Goal: Transaction & Acquisition: Obtain resource

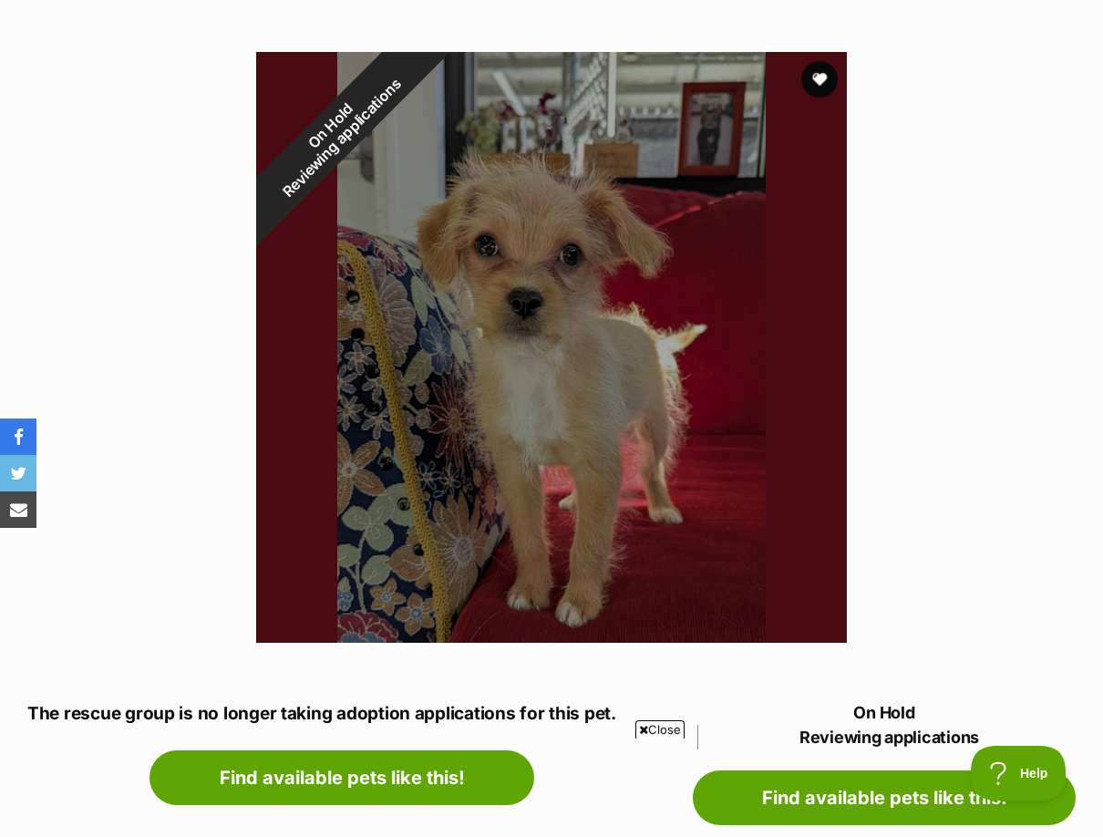
scroll to position [638, 0]
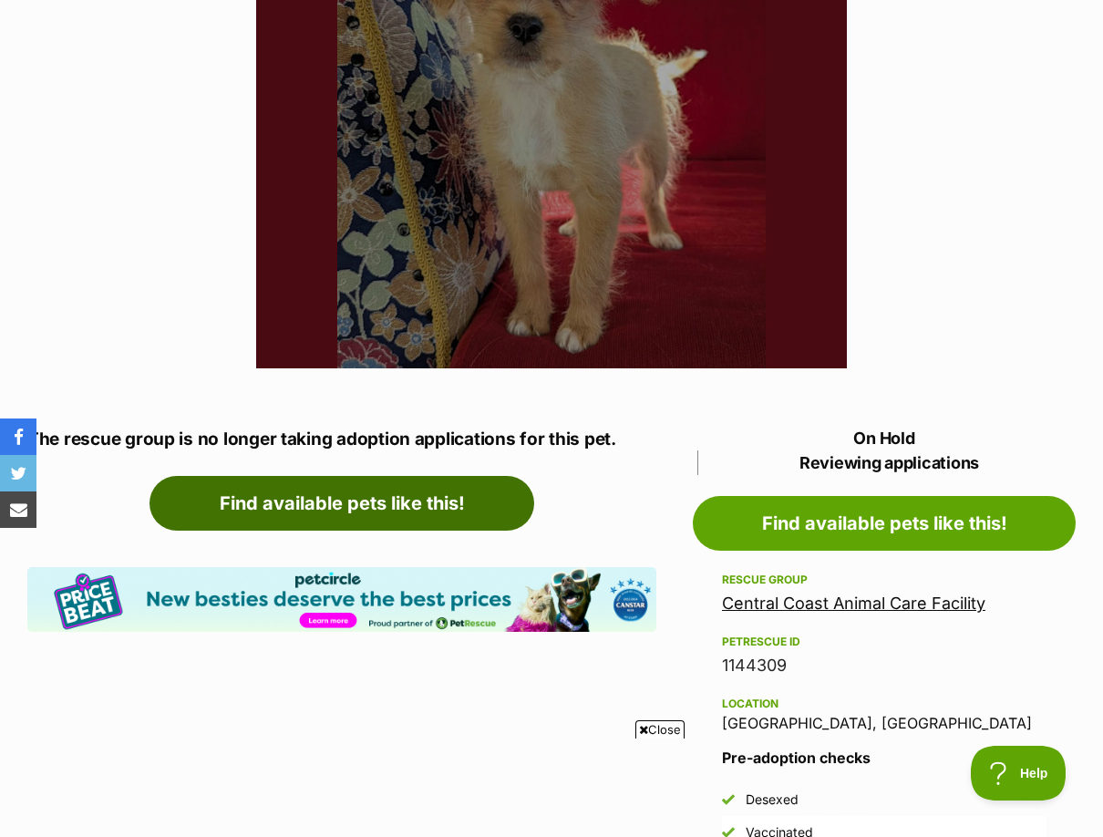
click at [341, 480] on link "Find available pets like this!" at bounding box center [342, 503] width 385 height 55
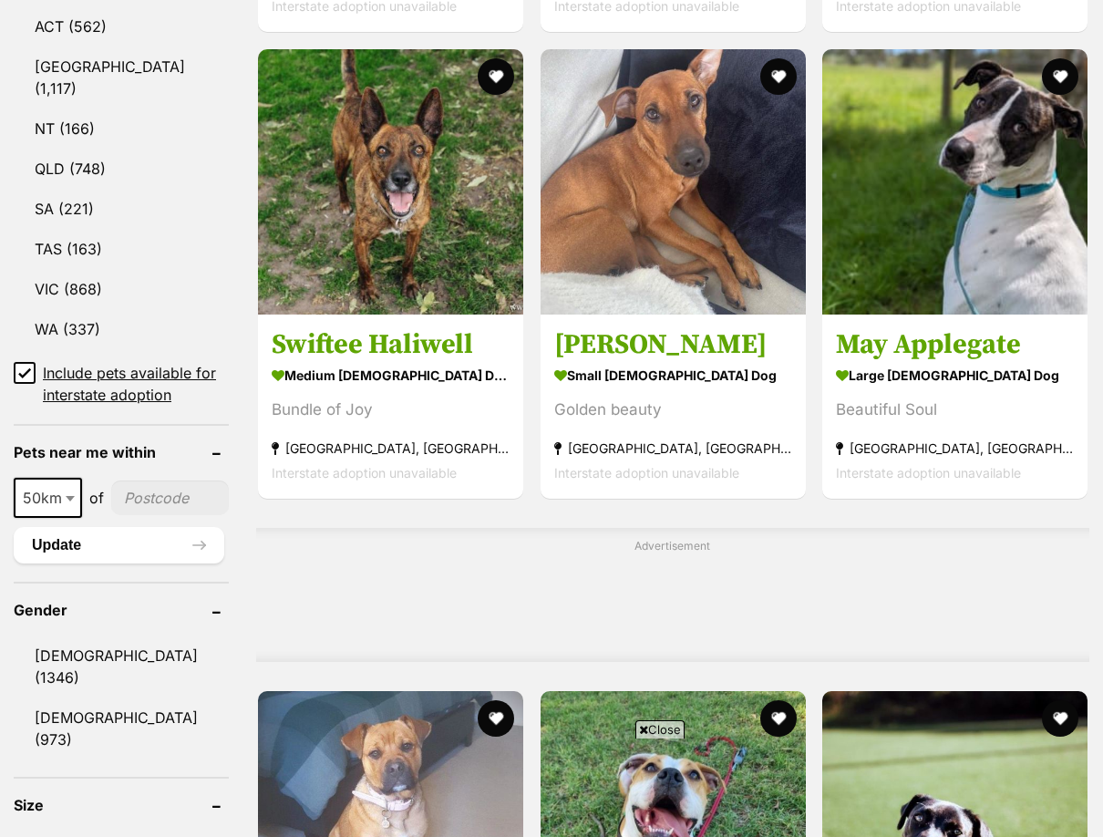
scroll to position [1459, 0]
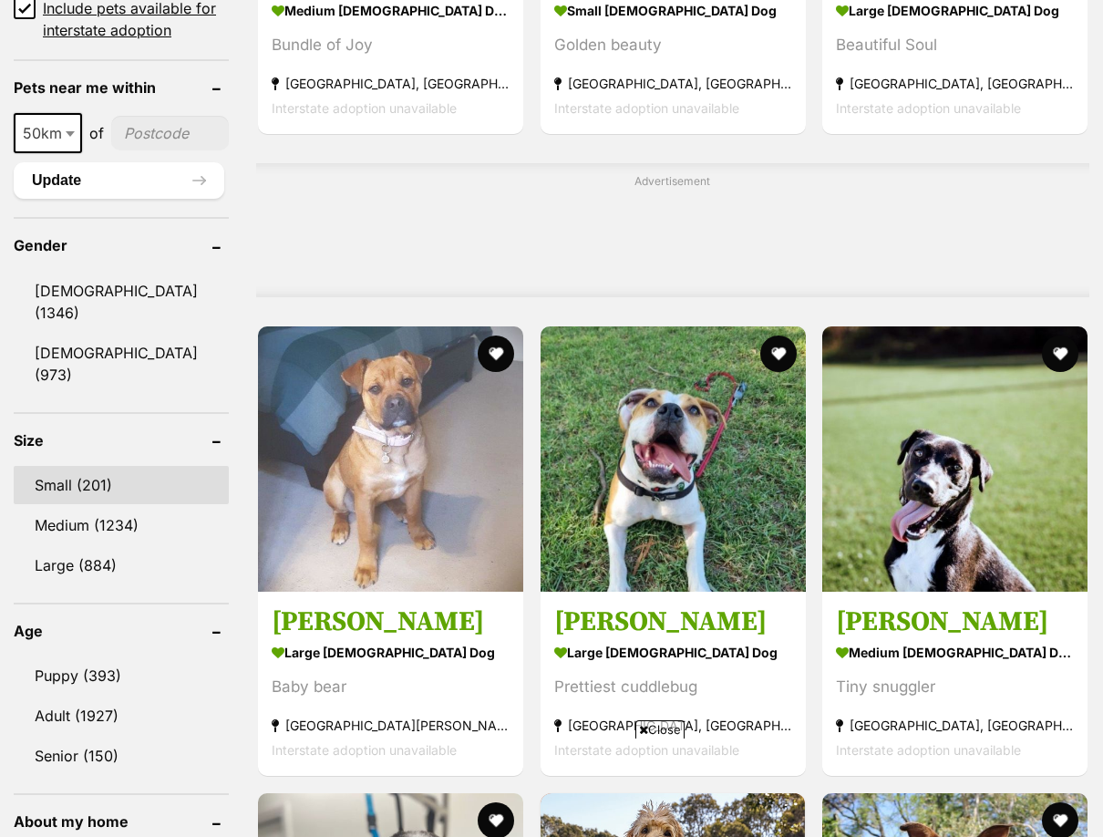
click at [75, 466] on link "Small (201)" at bounding box center [121, 485] width 215 height 38
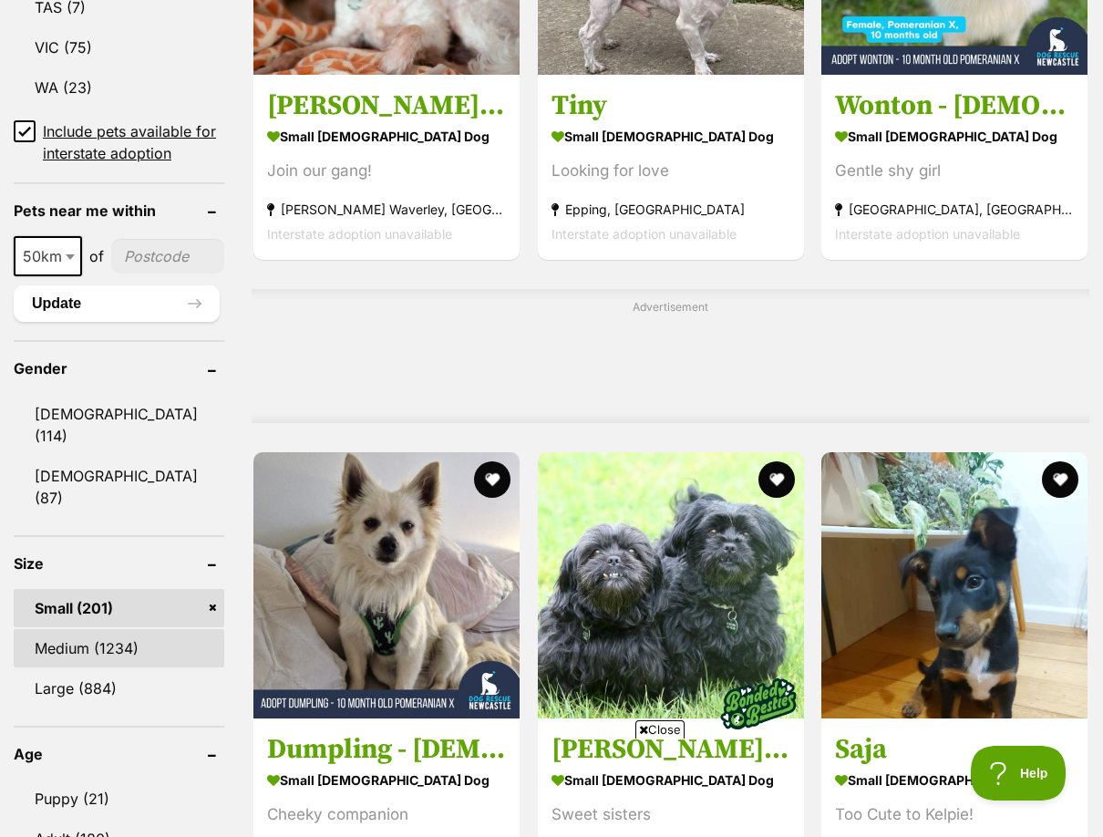
scroll to position [1367, 0]
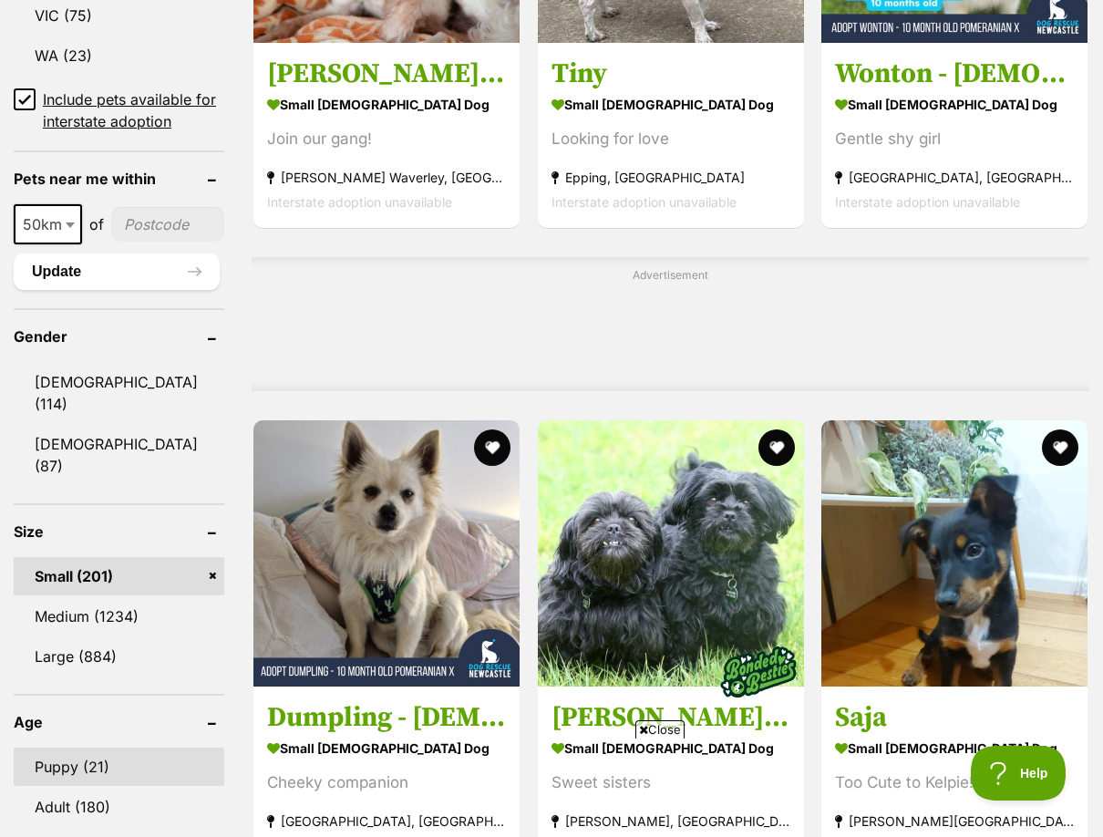
click at [56, 748] on link "Puppy (21)" at bounding box center [119, 767] width 211 height 38
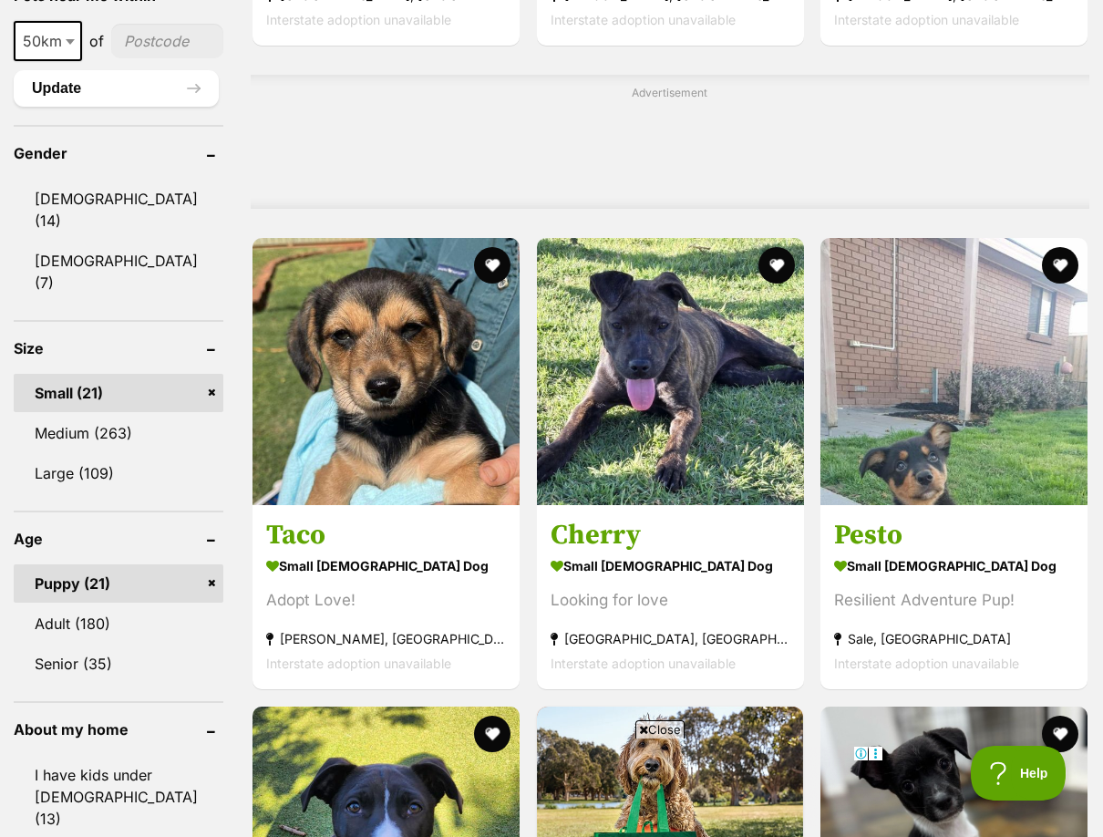
scroll to position [1634, 0]
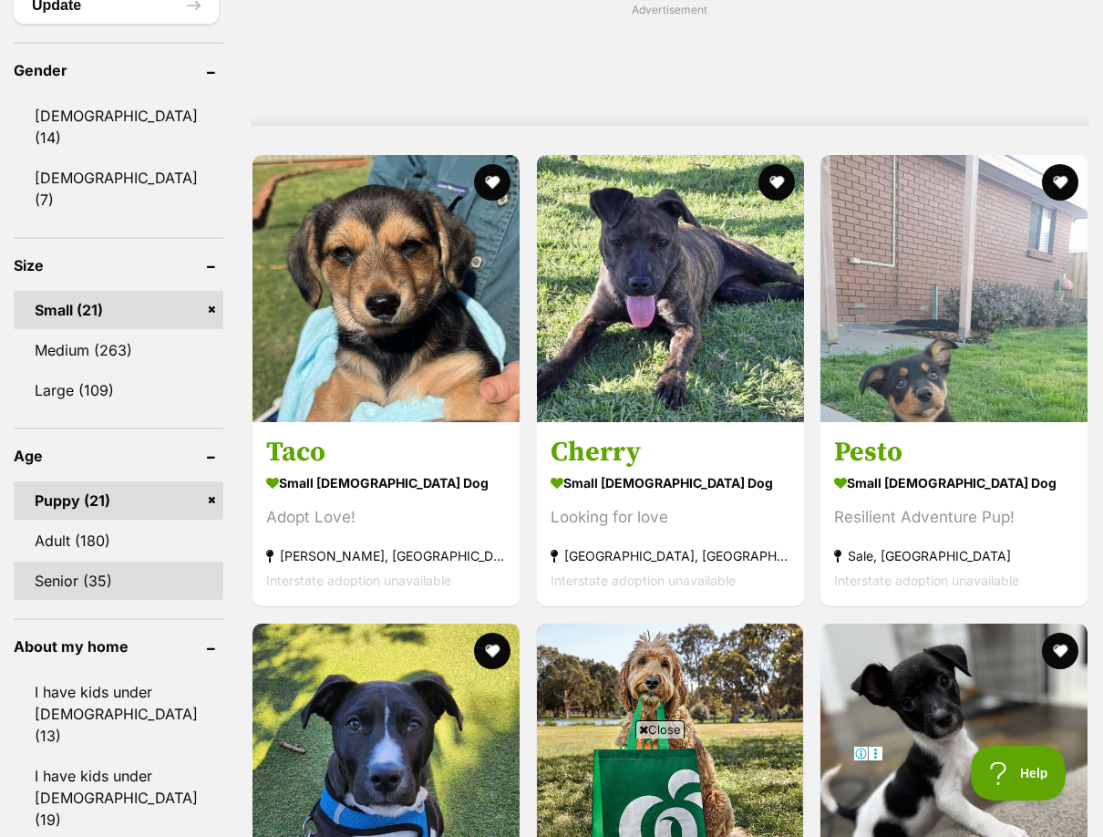
click at [79, 562] on link "Senior (35)" at bounding box center [119, 581] width 210 height 38
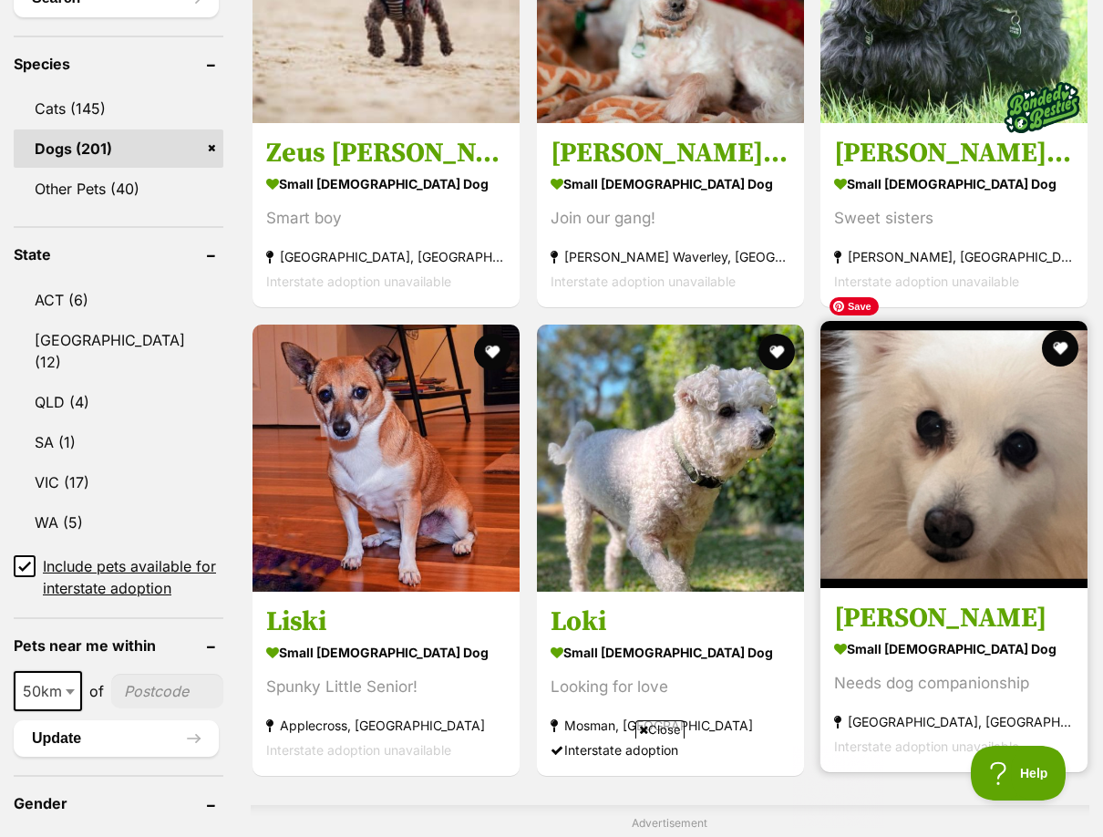
click at [913, 443] on img at bounding box center [953, 454] width 267 height 267
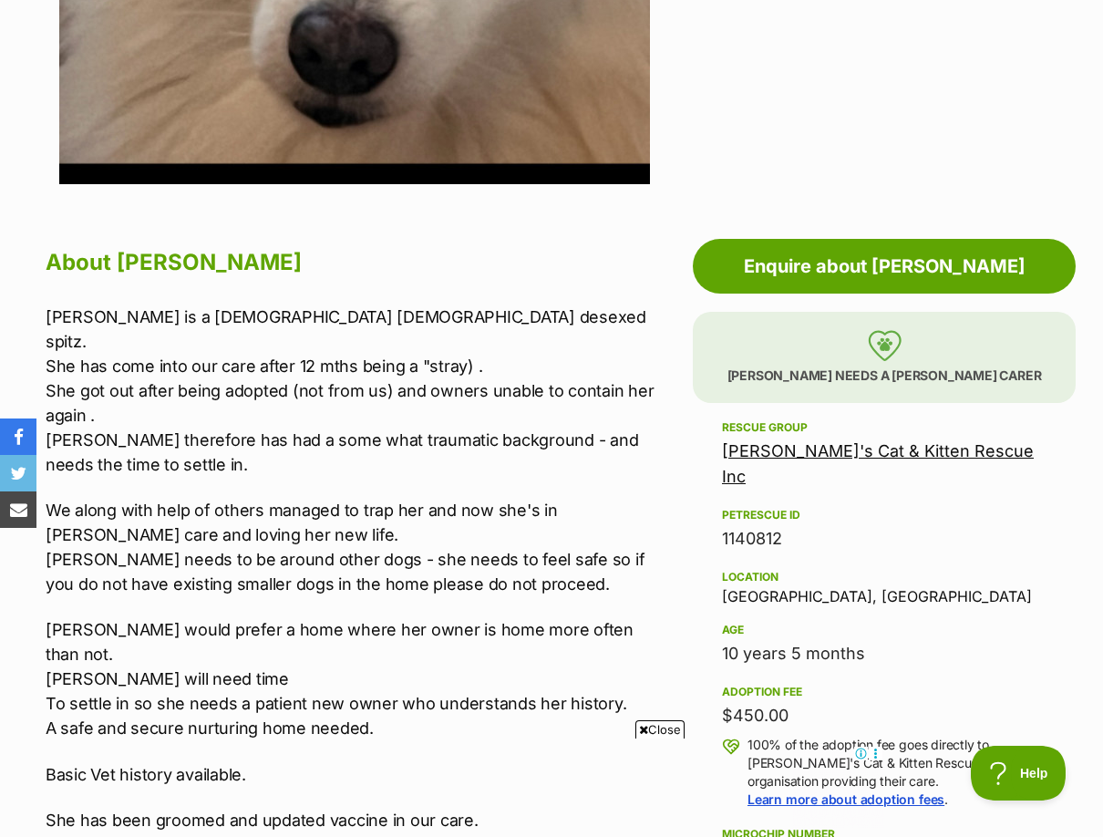
scroll to position [820, 0]
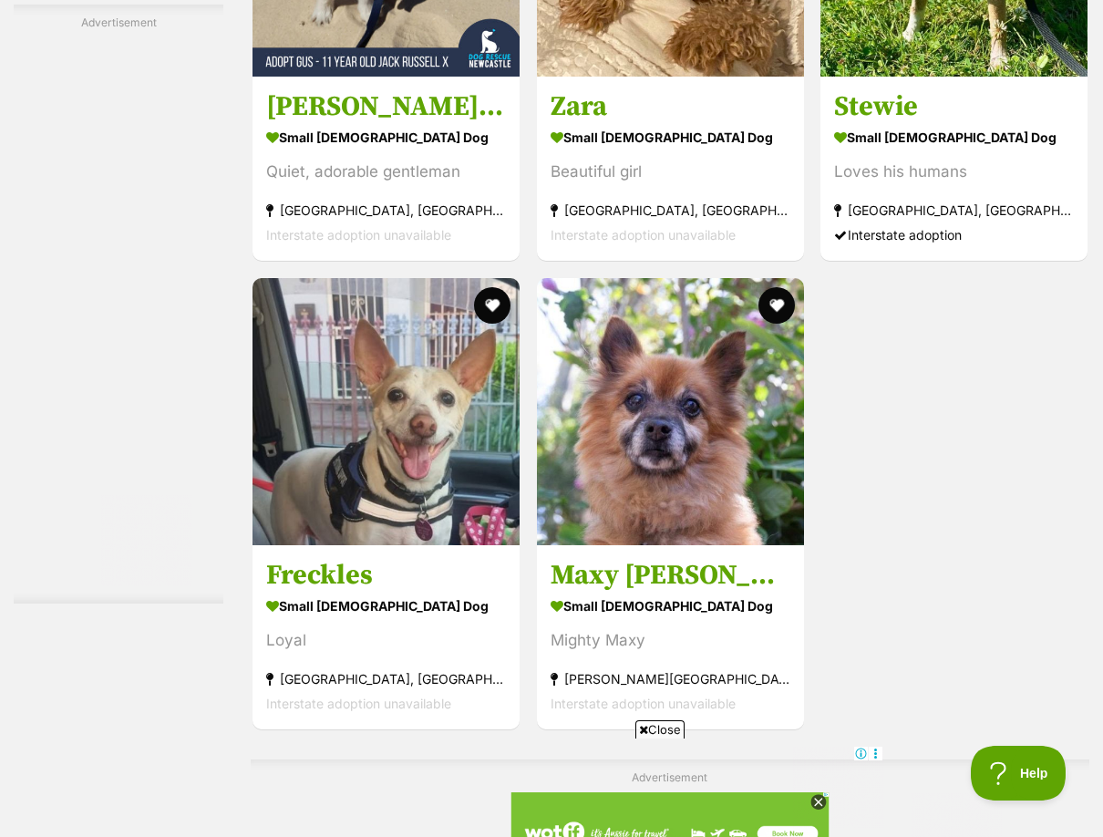
scroll to position [3920, 0]
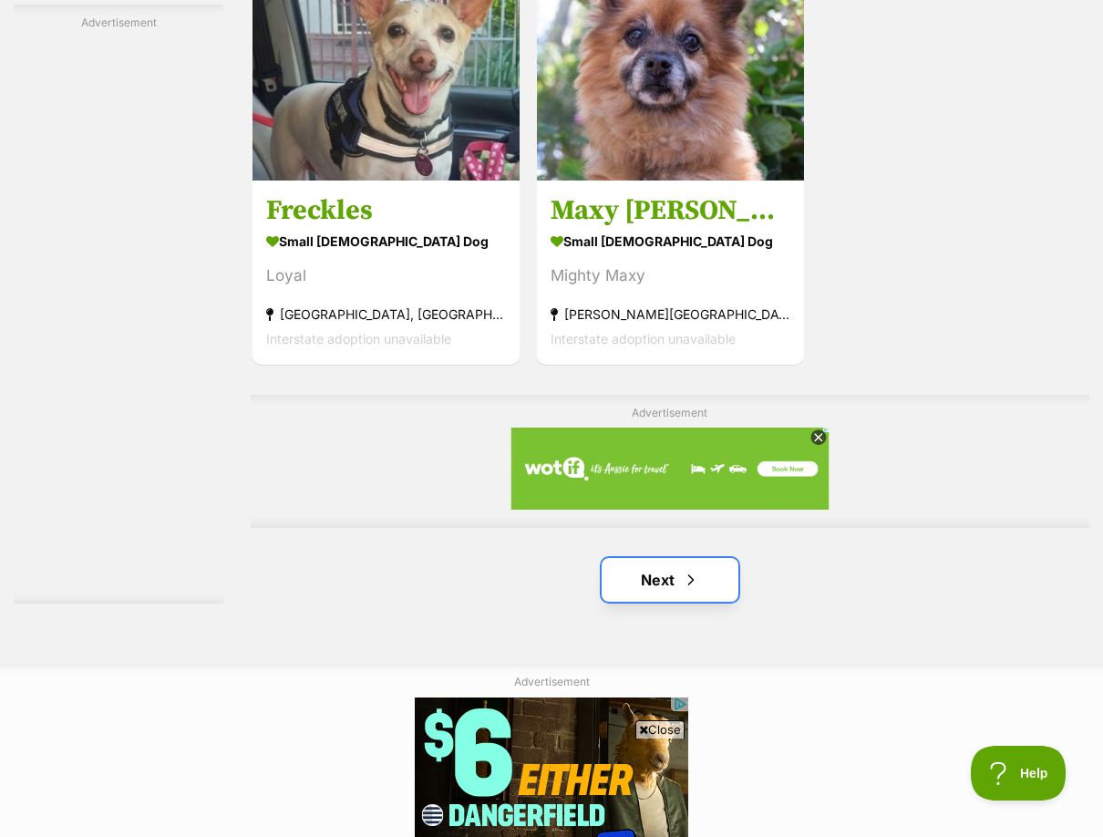
click at [689, 569] on span "Next page" at bounding box center [691, 580] width 18 height 22
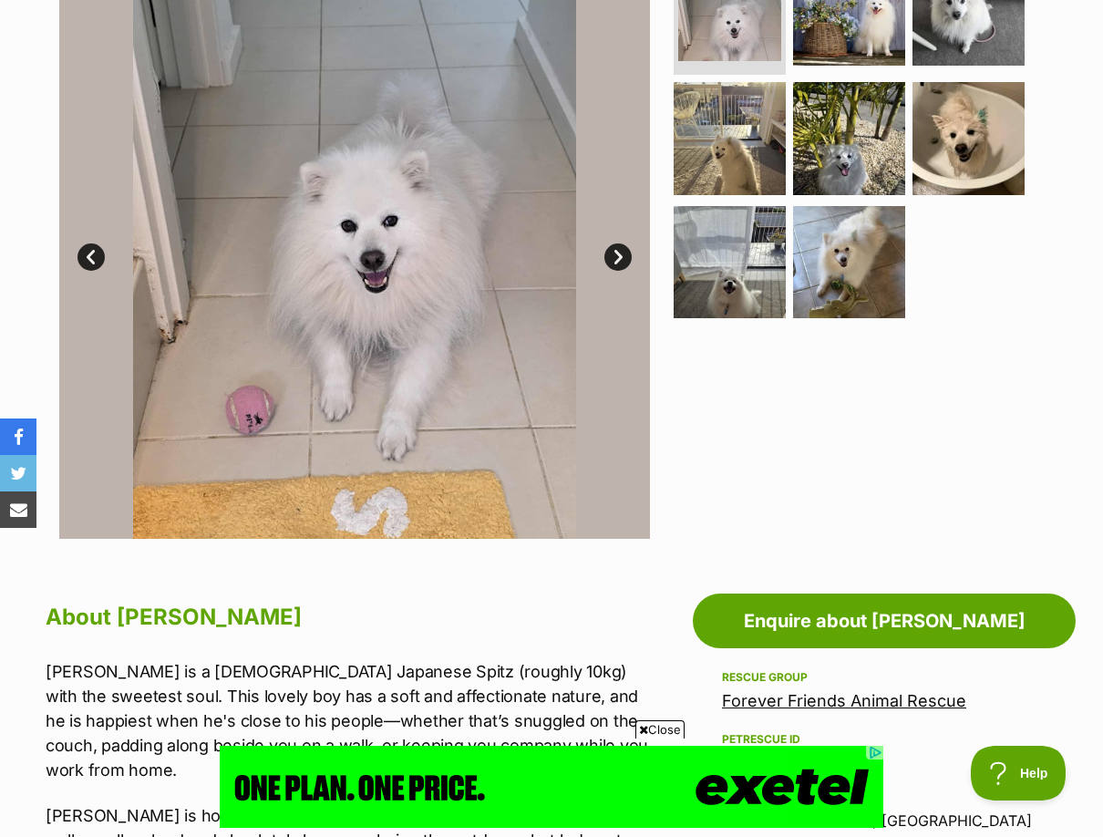
scroll to position [365, 0]
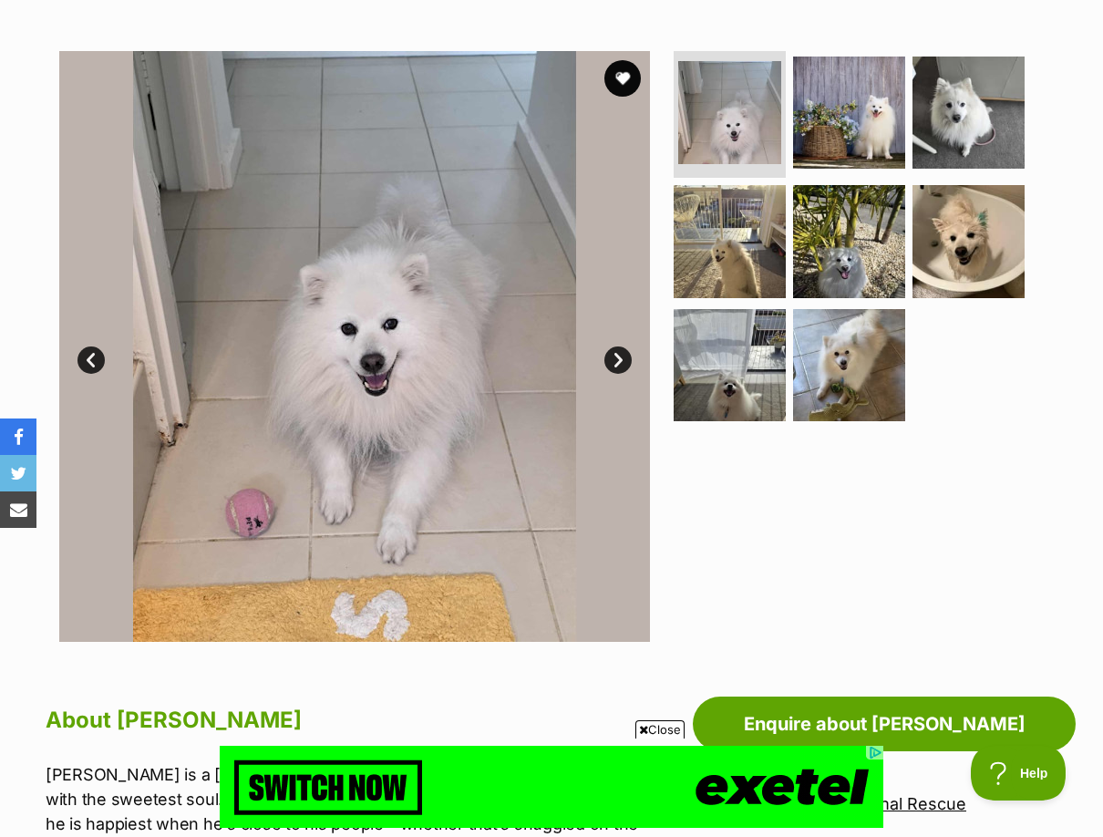
click at [618, 346] on link "Next" at bounding box center [617, 359] width 27 height 27
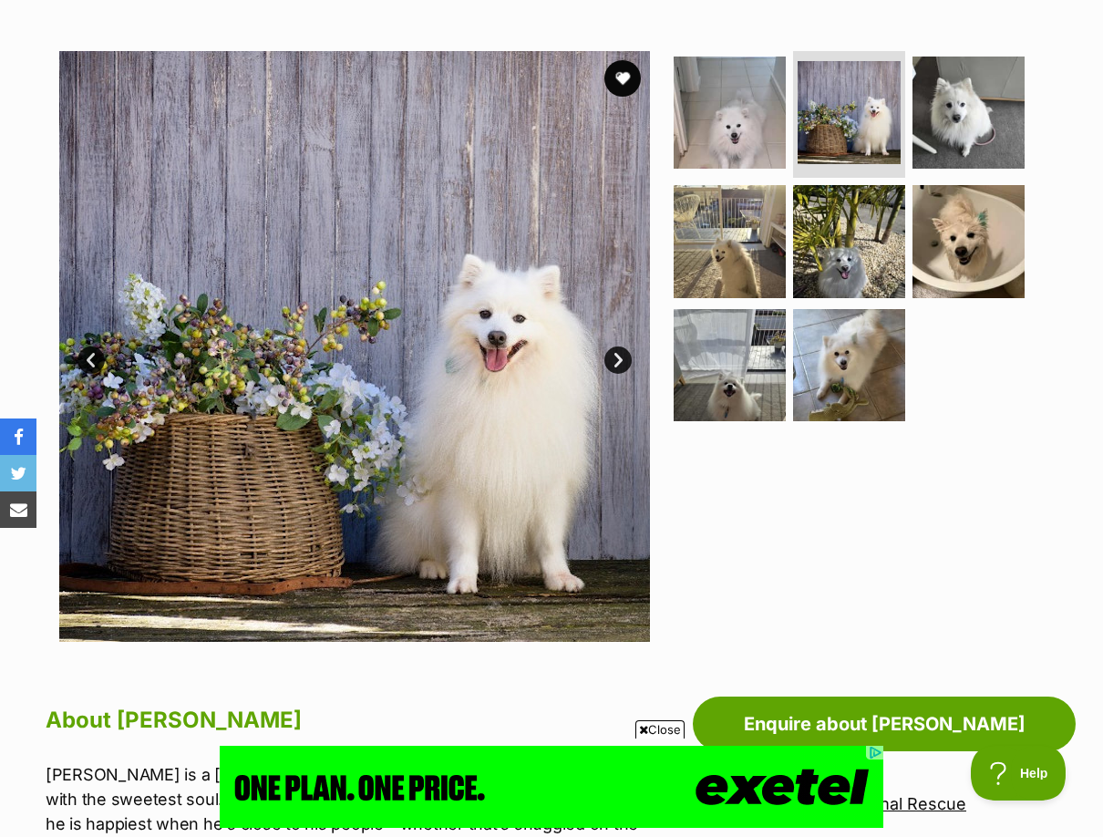
click at [618, 346] on link "Next" at bounding box center [617, 359] width 27 height 27
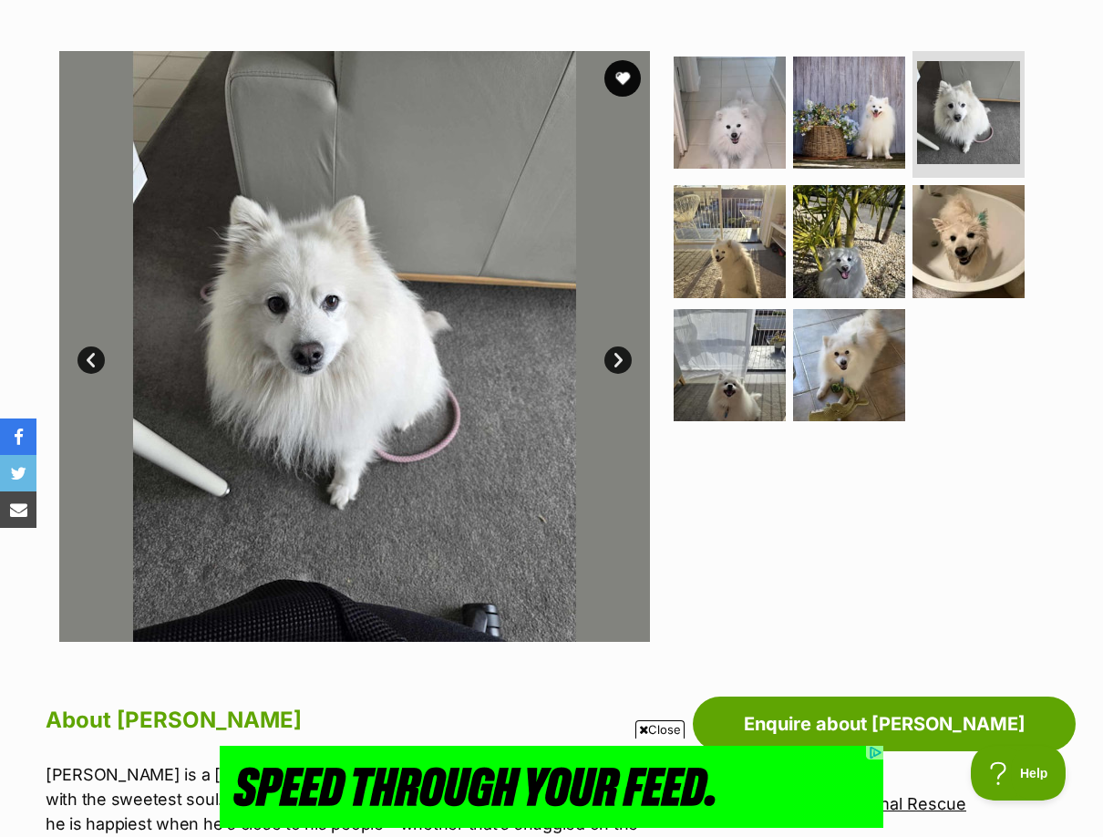
click at [618, 346] on link "Next" at bounding box center [617, 359] width 27 height 27
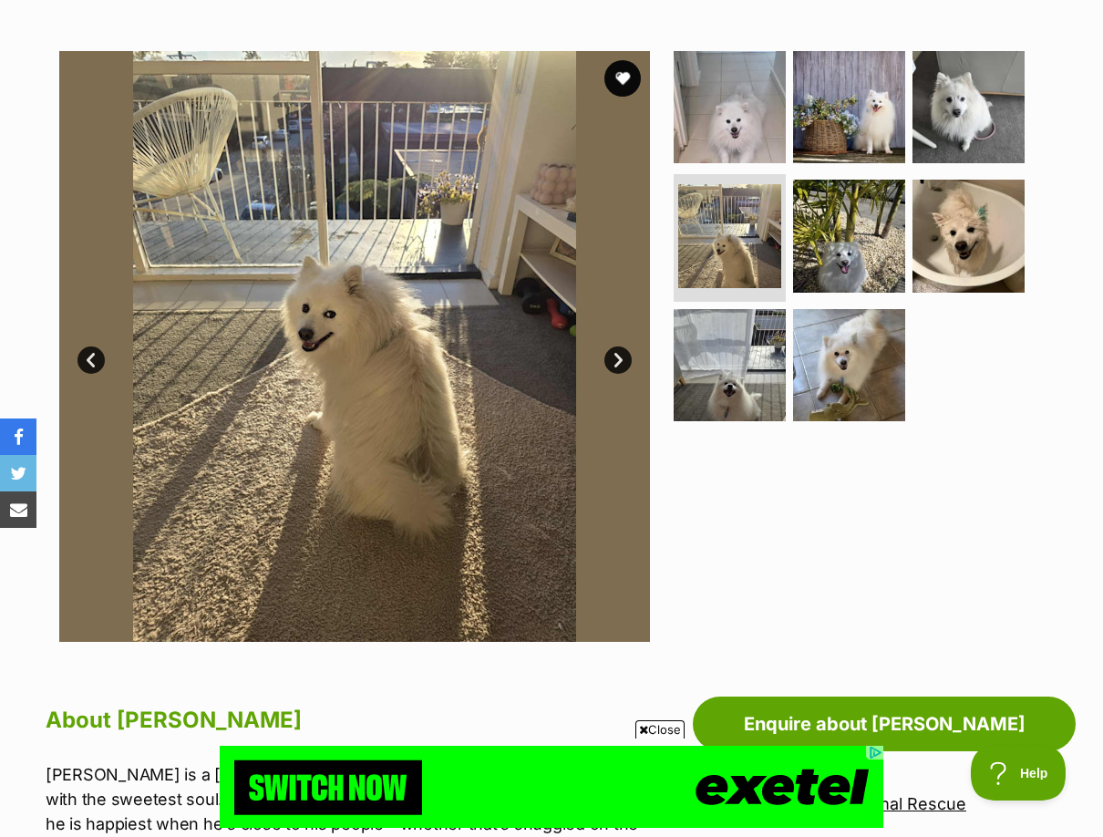
click at [618, 346] on link "Next" at bounding box center [617, 359] width 27 height 27
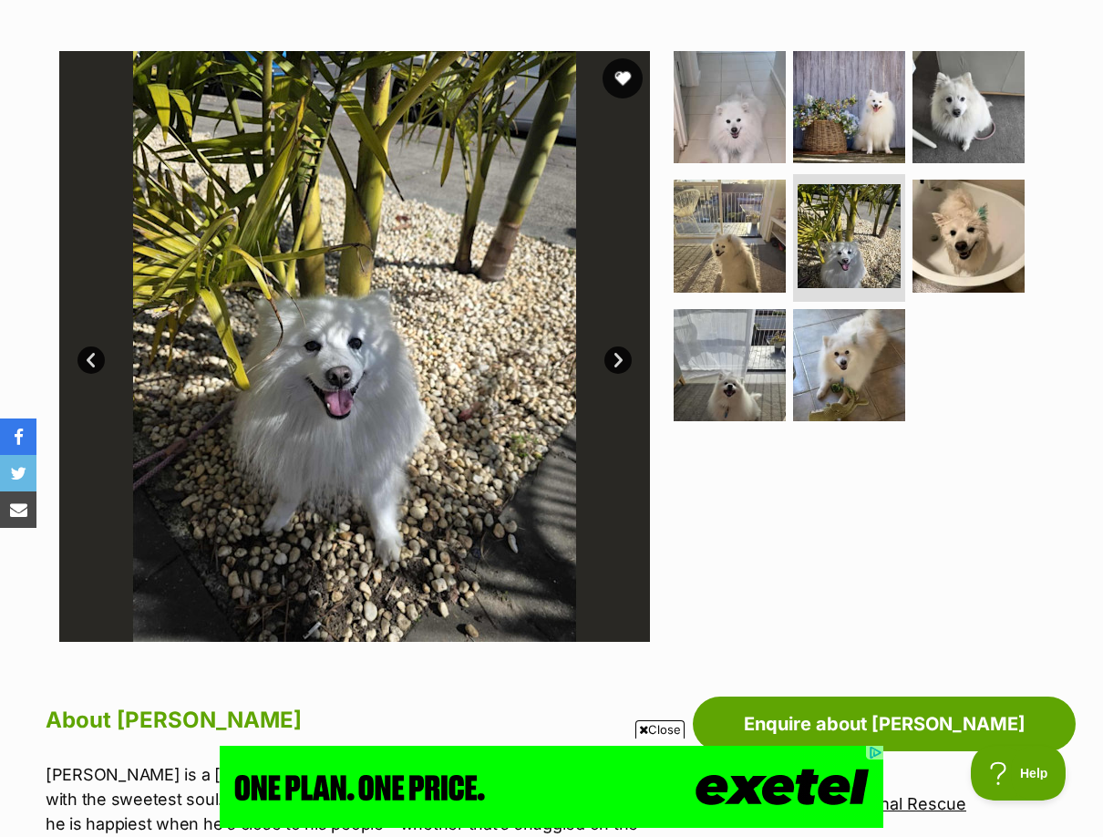
click at [627, 58] on button "favourite" at bounding box center [623, 78] width 40 height 40
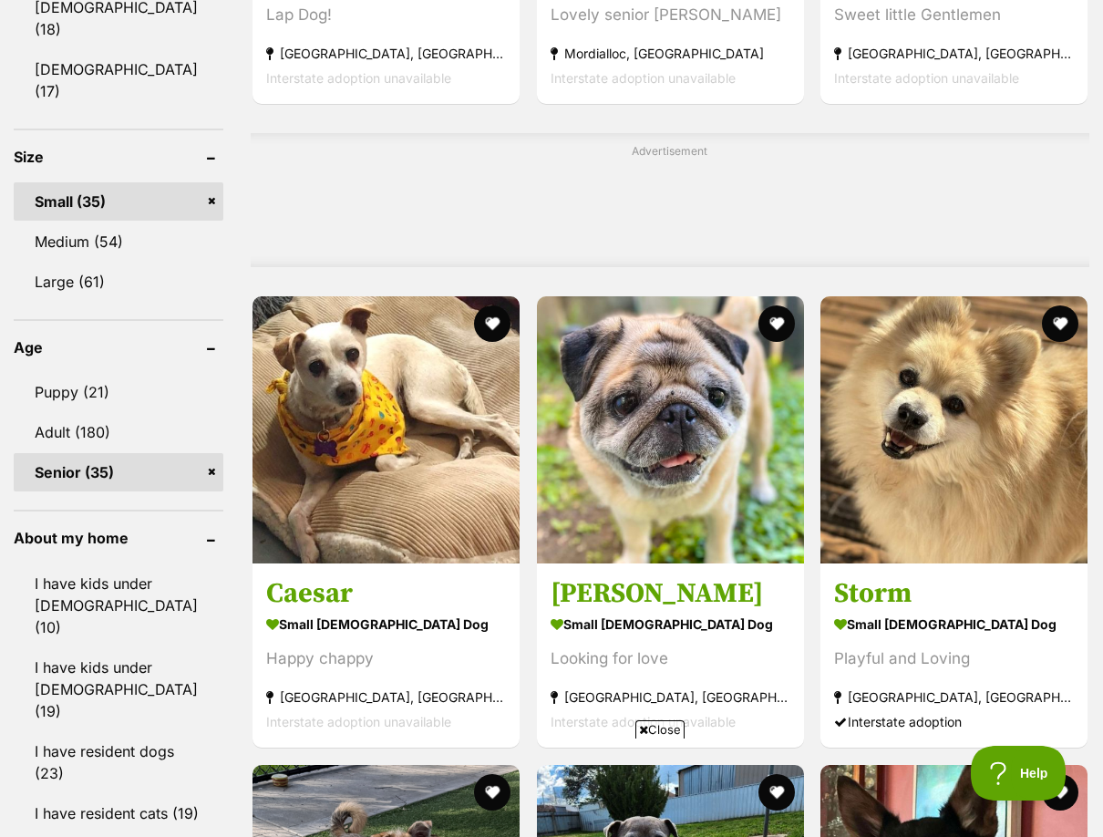
scroll to position [1641, 0]
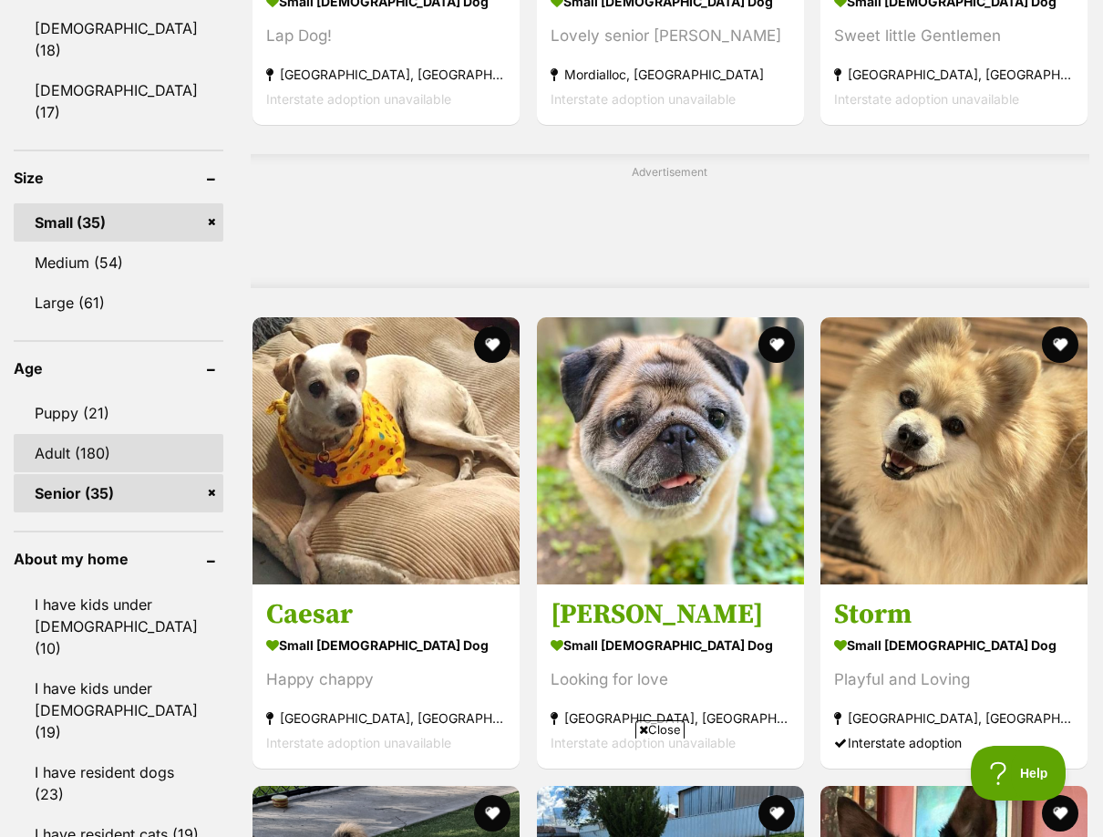
click at [69, 434] on link "Adult (180)" at bounding box center [119, 453] width 210 height 38
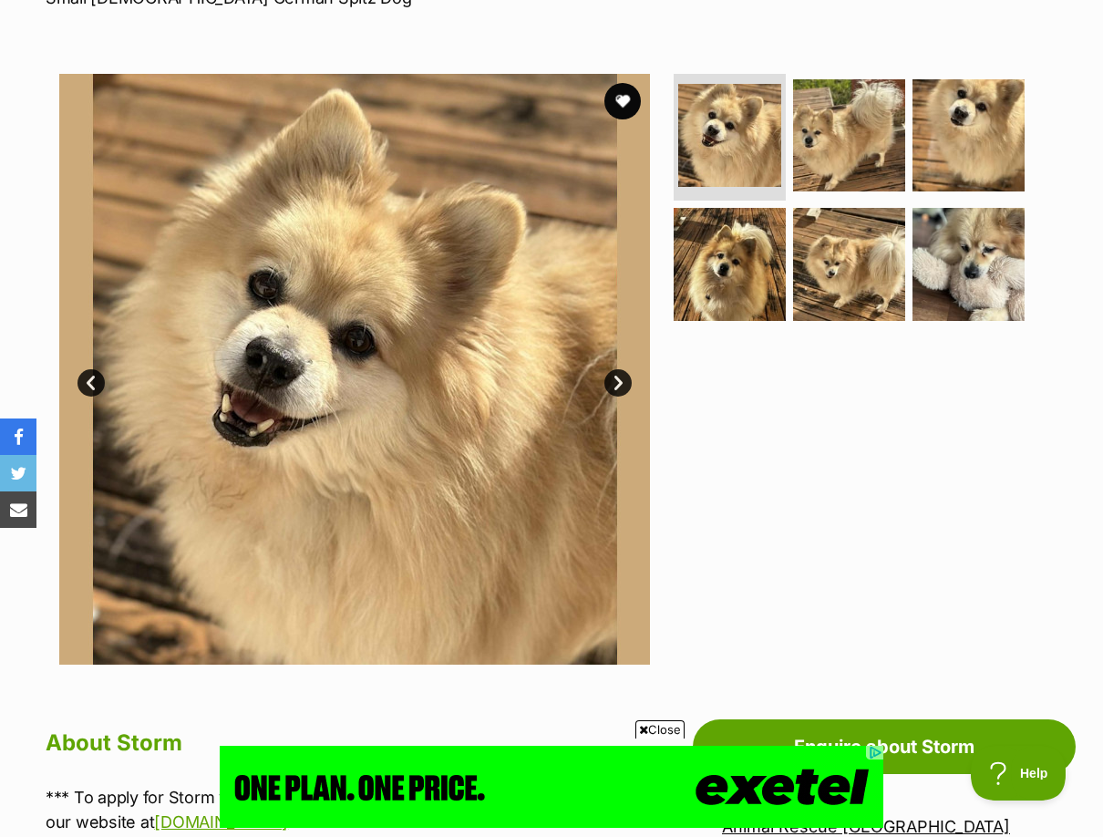
scroll to position [182, 0]
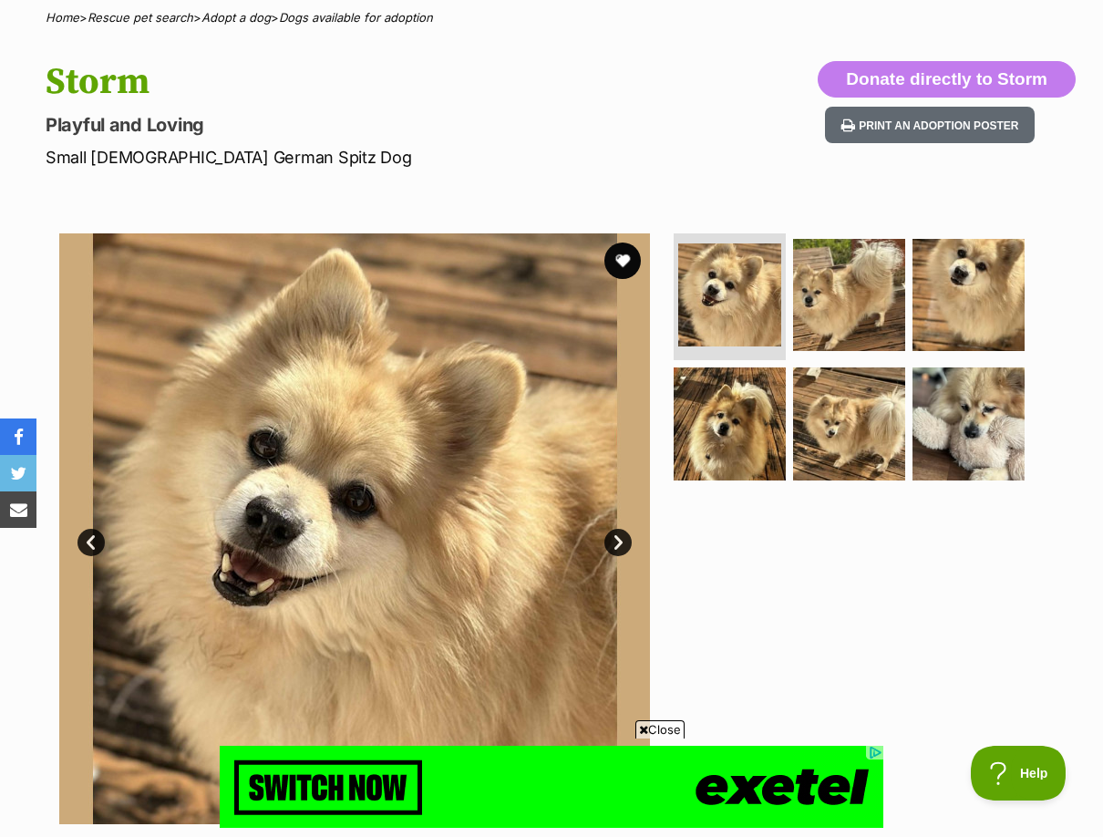
click at [617, 529] on link "Next" at bounding box center [617, 542] width 27 height 27
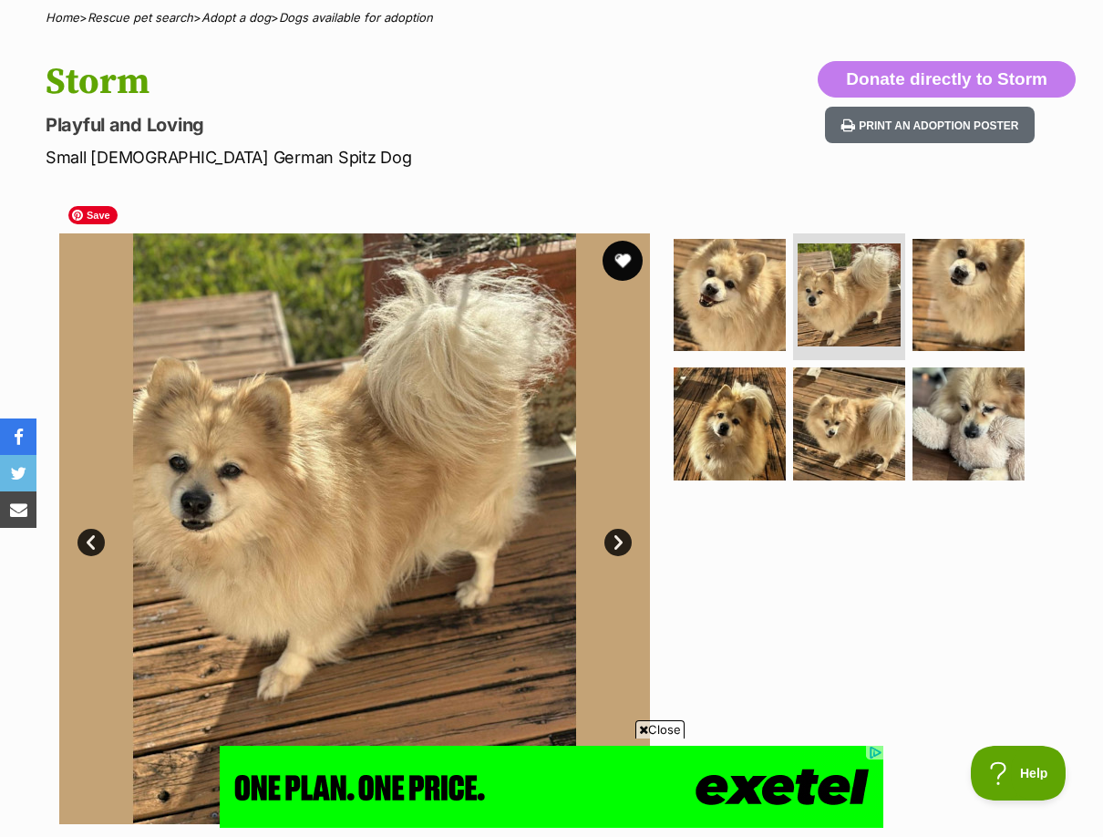
click at [631, 241] on button "favourite" at bounding box center [623, 261] width 40 height 40
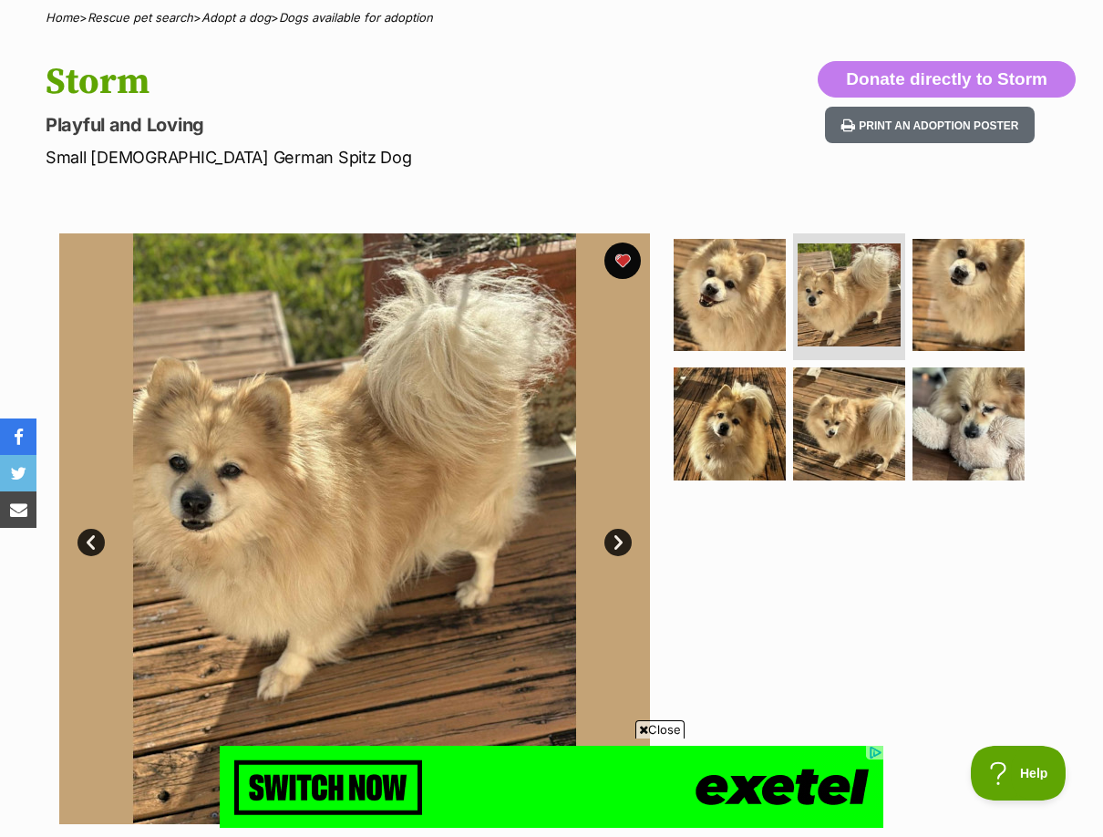
click at [619, 529] on link "Next" at bounding box center [617, 542] width 27 height 27
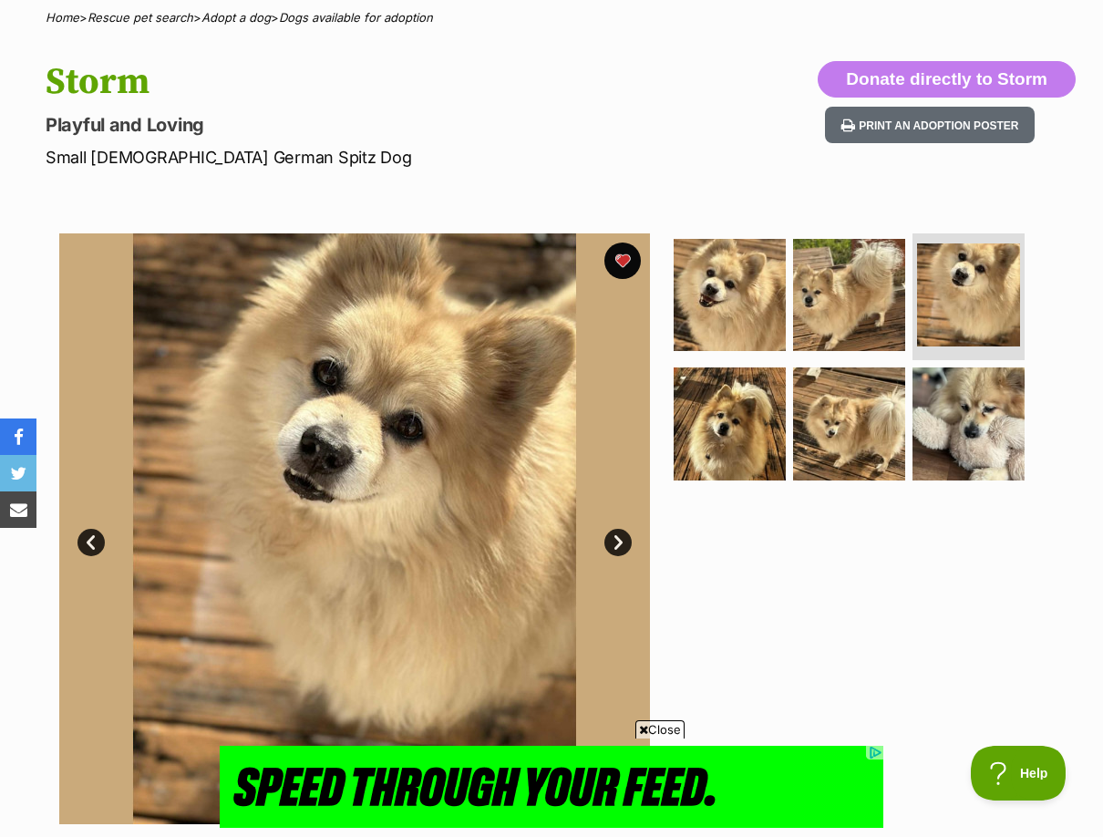
click at [619, 529] on link "Next" at bounding box center [617, 542] width 27 height 27
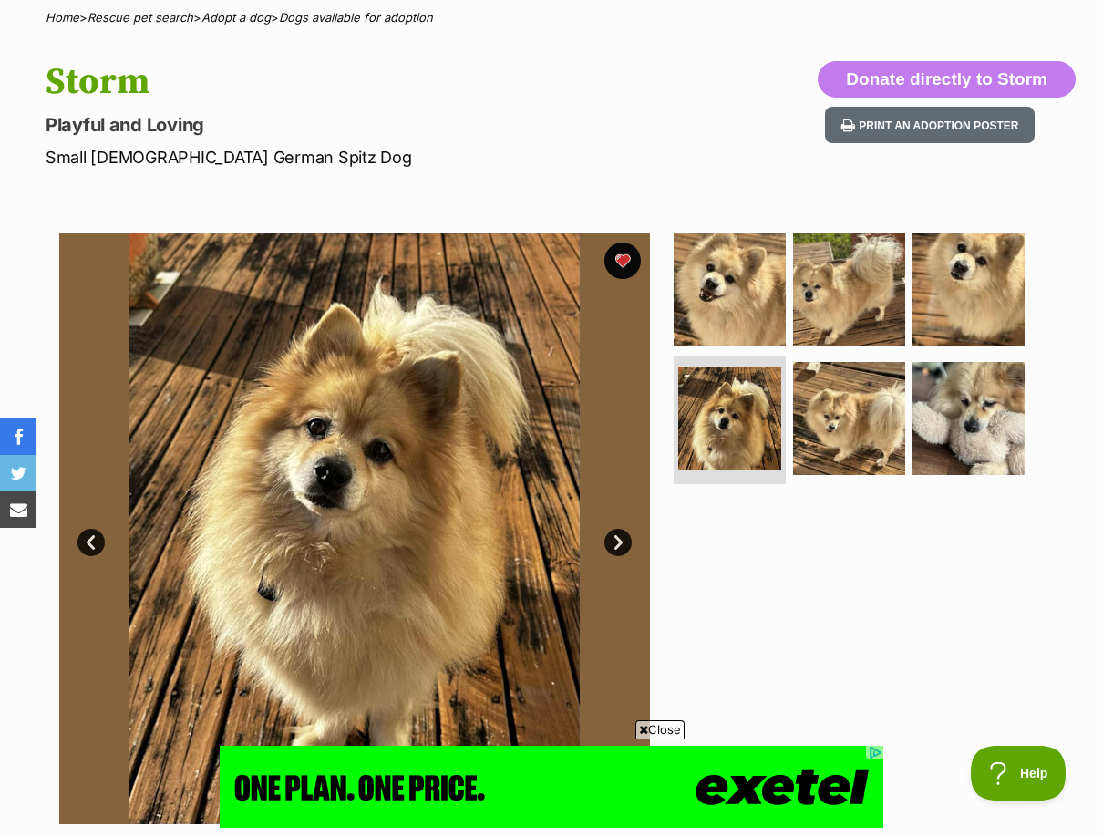
click at [619, 529] on link "Next" at bounding box center [617, 542] width 27 height 27
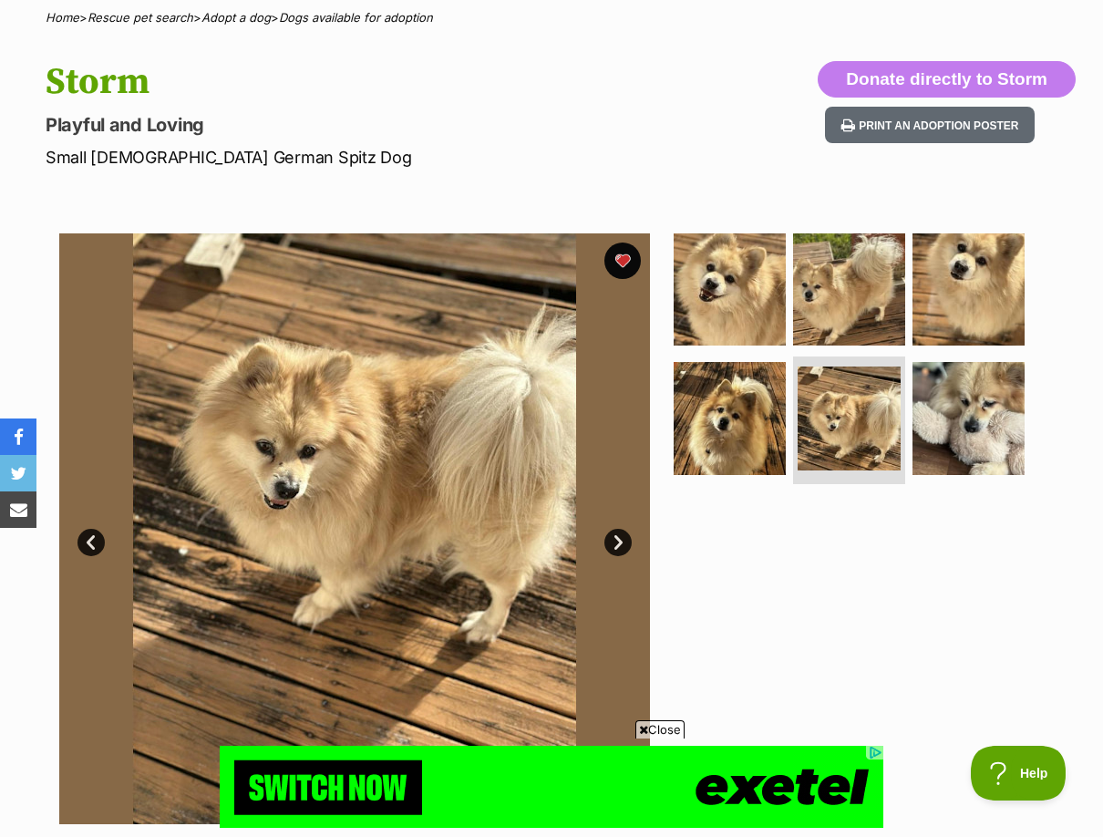
click at [619, 529] on link "Next" at bounding box center [617, 542] width 27 height 27
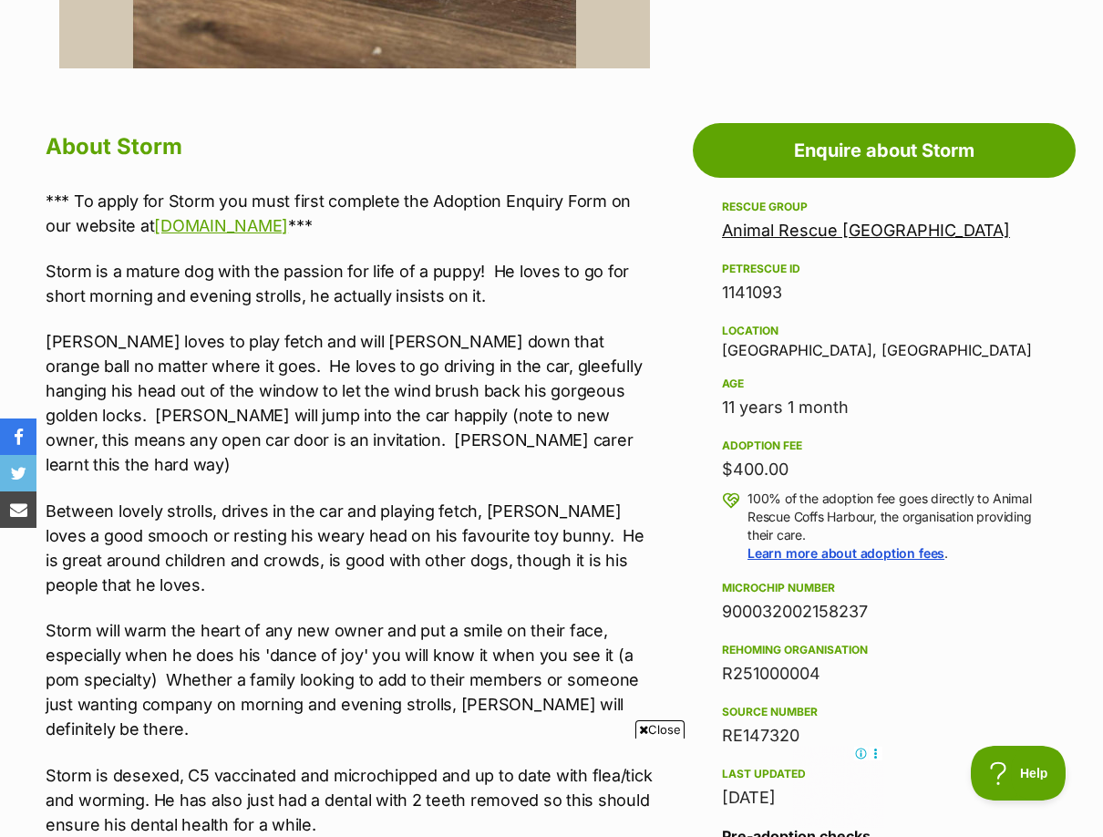
scroll to position [912, 0]
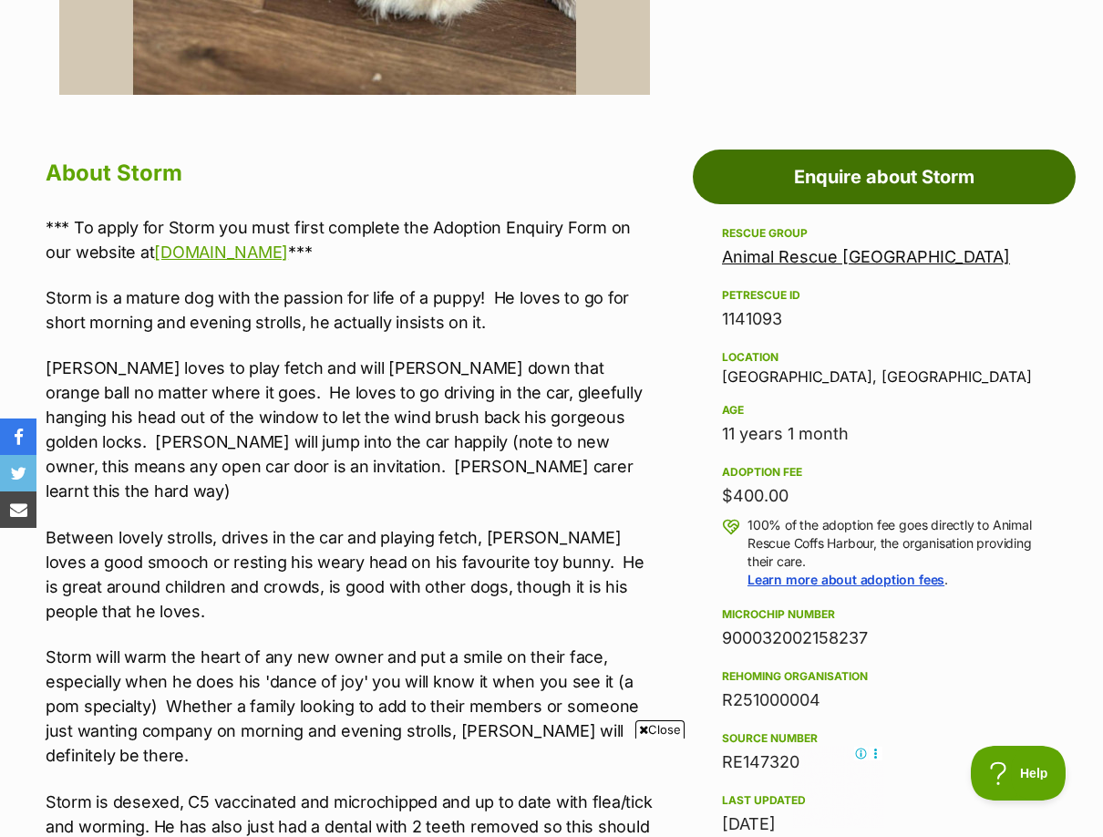
click at [833, 150] on link "Enquire about Storm" at bounding box center [884, 177] width 383 height 55
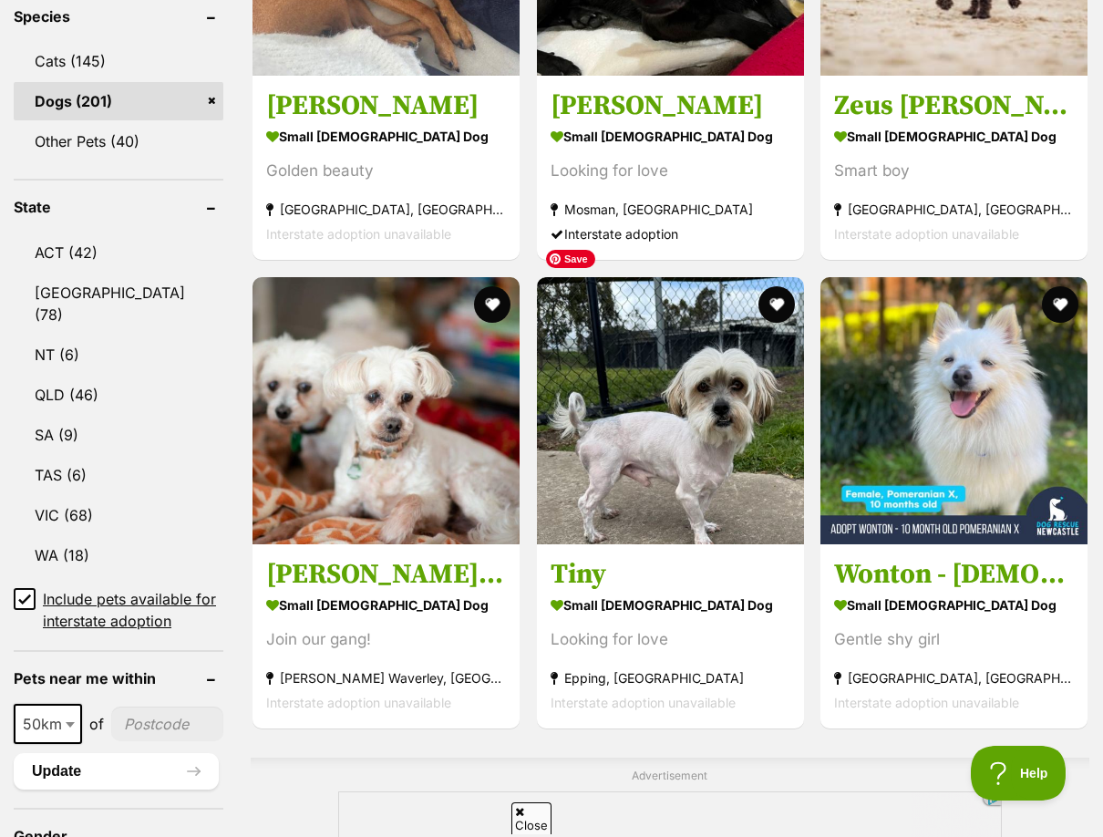
scroll to position [1003, 0]
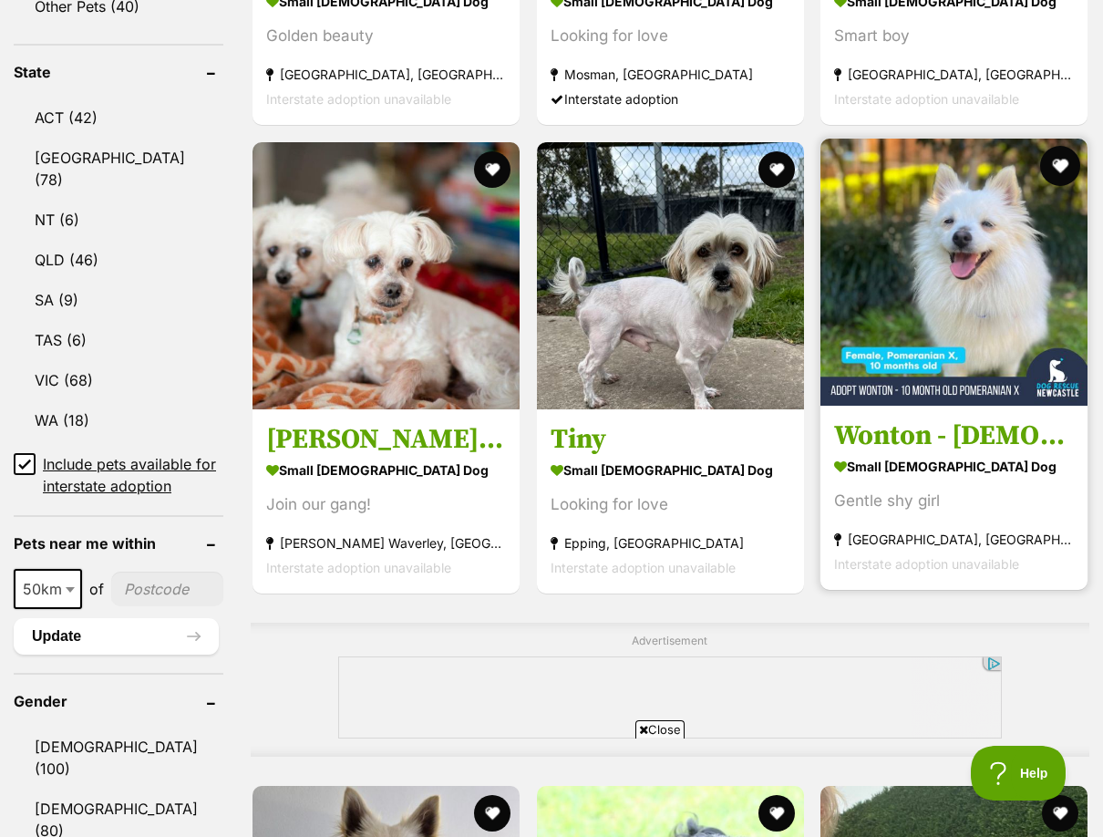
click at [1052, 146] on button "favourite" at bounding box center [1060, 166] width 40 height 40
click at [950, 245] on img at bounding box center [953, 272] width 267 height 267
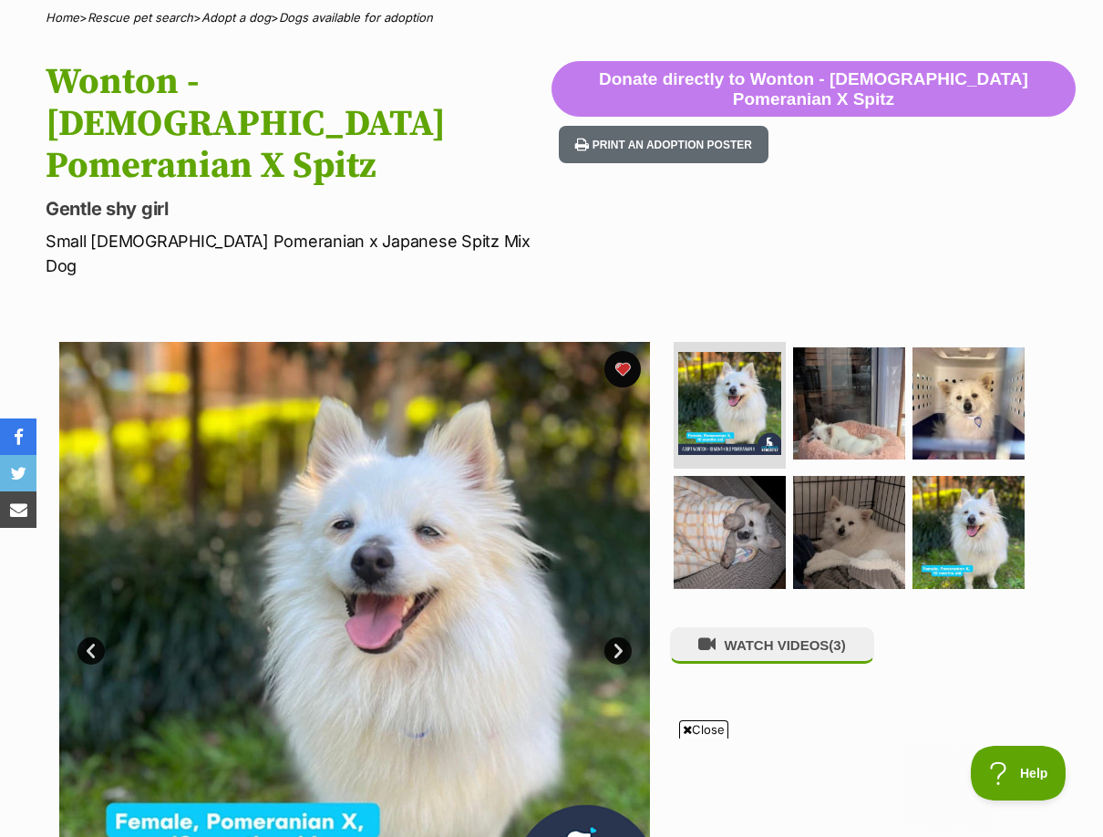
click at [623, 637] on link "Next" at bounding box center [617, 650] width 27 height 27
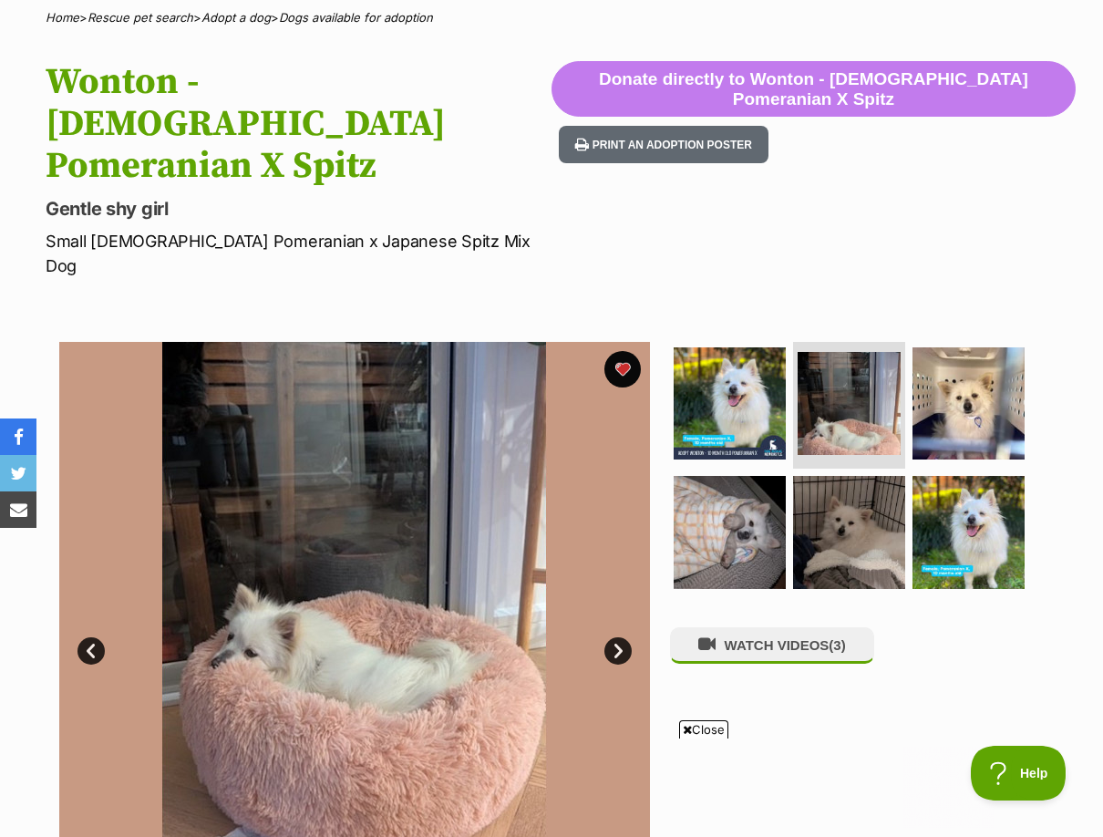
click at [623, 637] on link "Next" at bounding box center [617, 650] width 27 height 27
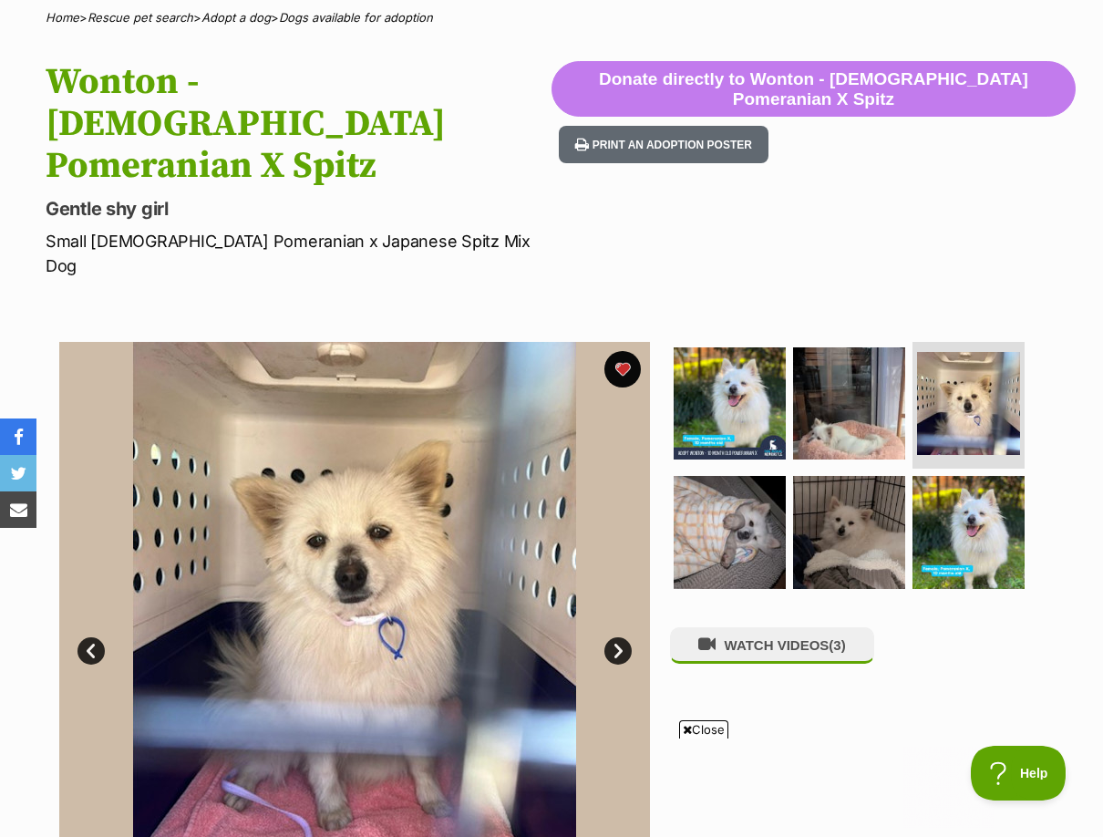
click at [623, 637] on link "Next" at bounding box center [617, 650] width 27 height 27
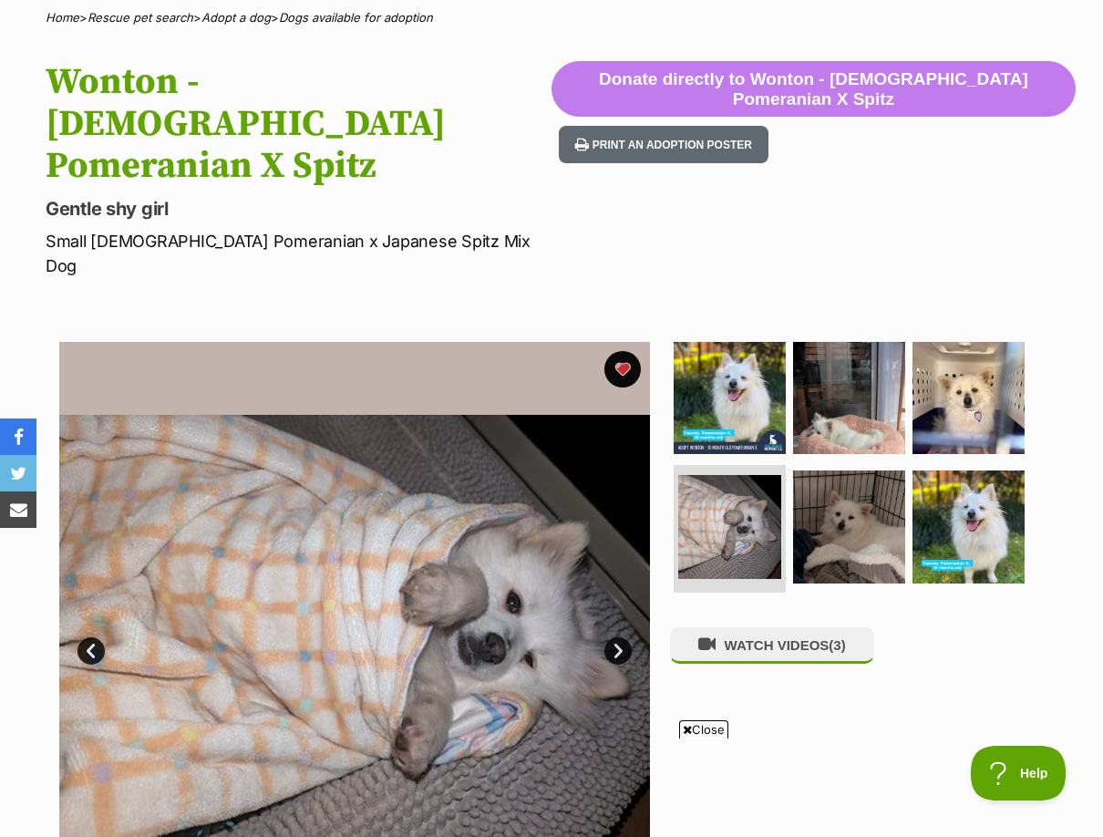
click at [623, 637] on link "Next" at bounding box center [617, 650] width 27 height 27
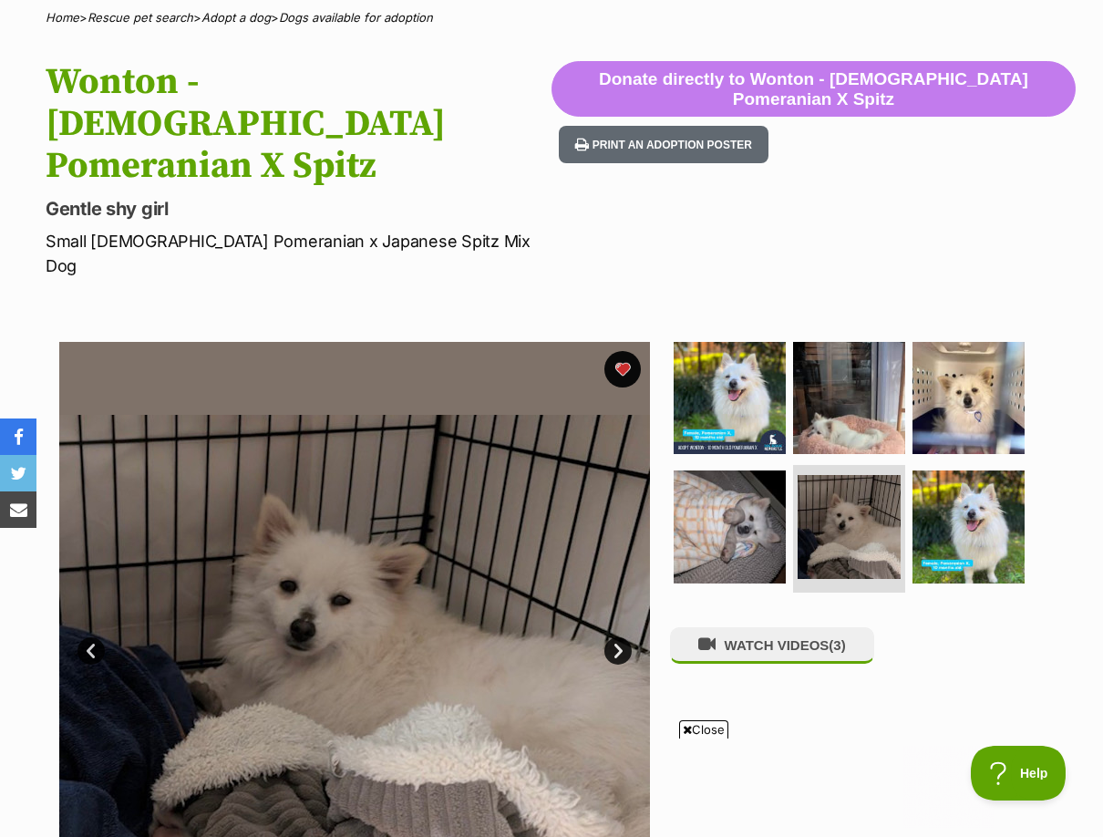
click at [623, 637] on link "Next" at bounding box center [617, 650] width 27 height 27
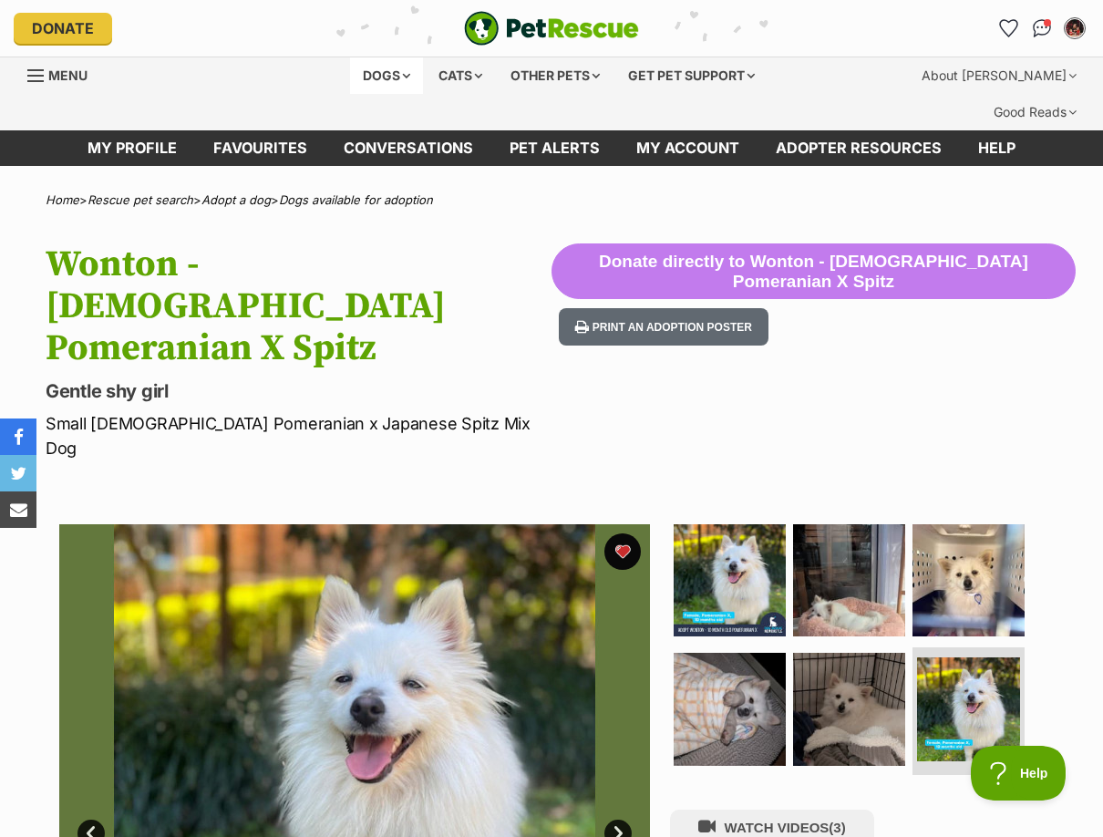
click at [369, 72] on div "Dogs" at bounding box center [386, 75] width 73 height 36
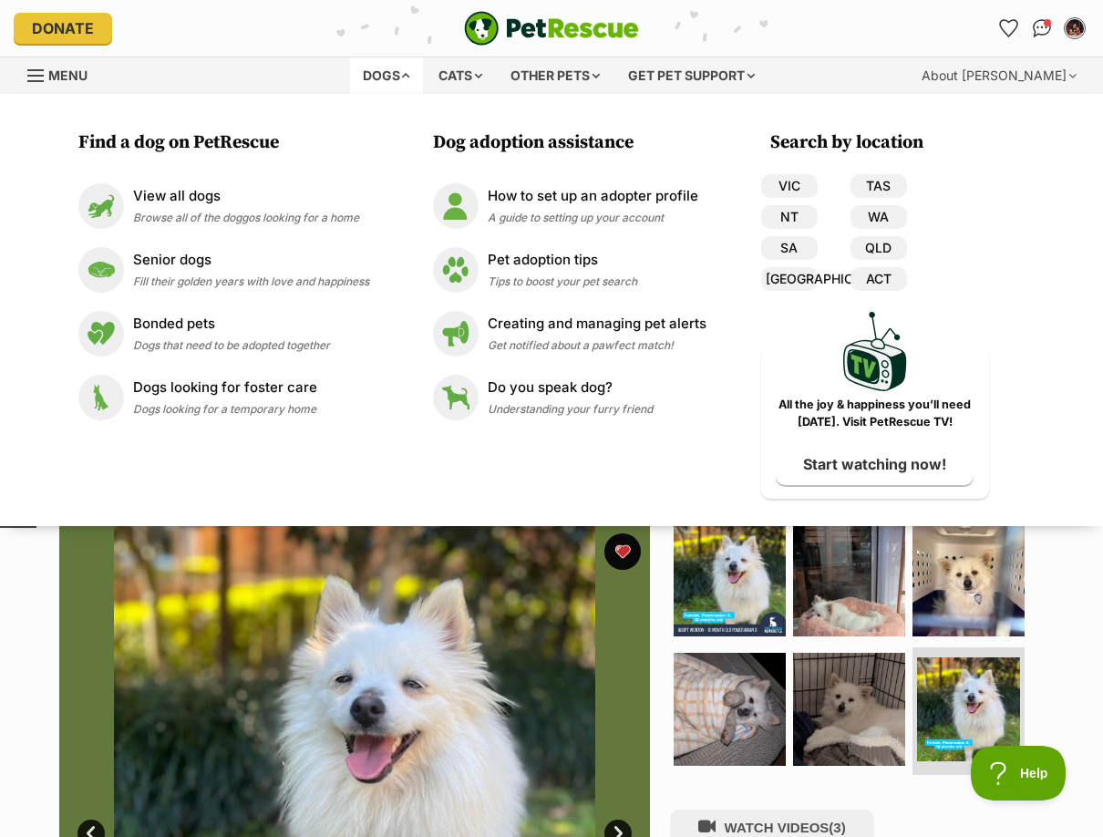
click at [68, 83] on link "Menu" at bounding box center [63, 73] width 73 height 33
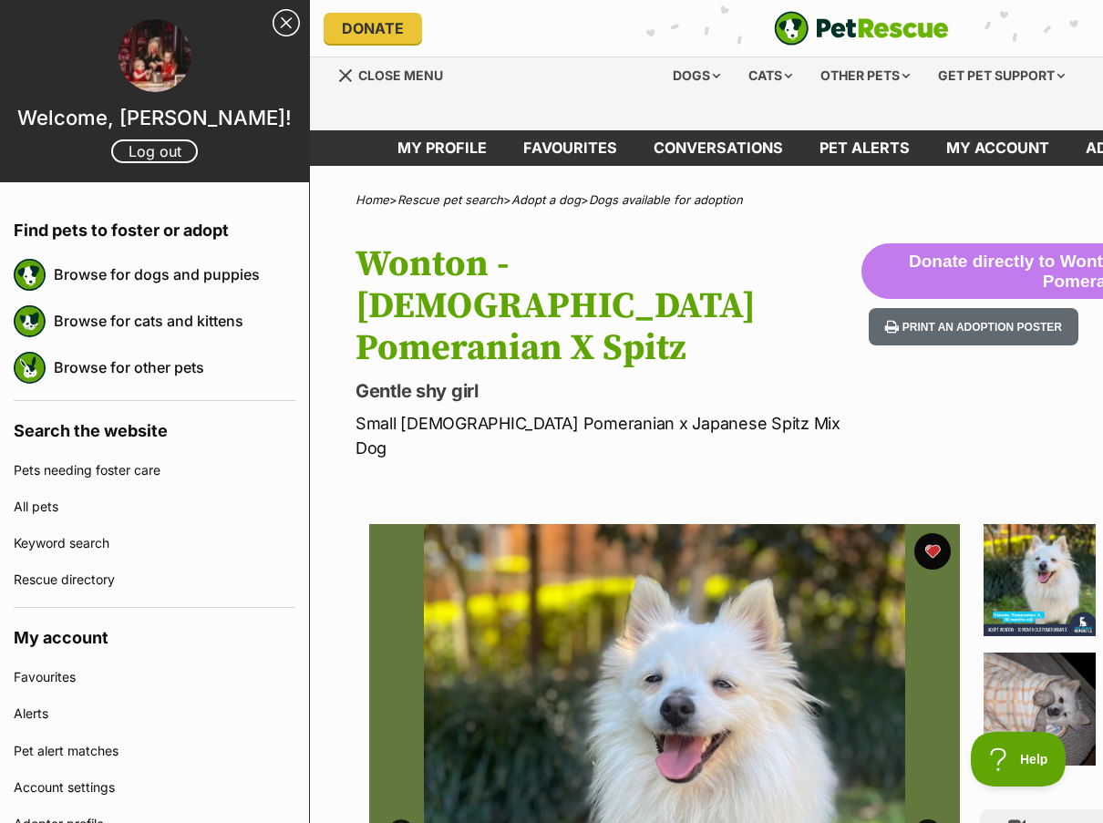
click at [273, 17] on link "Close Sidebar" at bounding box center [286, 22] width 27 height 27
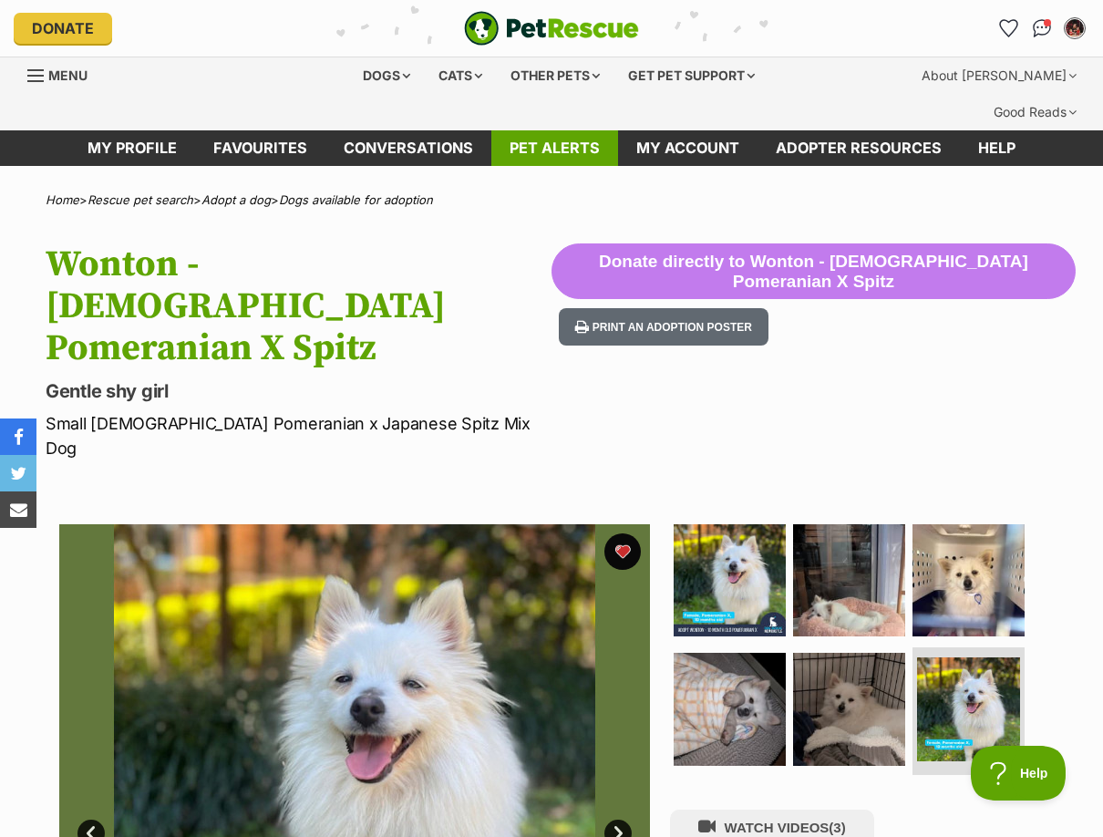
click at [563, 130] on link "Pet alerts" at bounding box center [554, 148] width 127 height 36
